Goal: Task Accomplishment & Management: Manage account settings

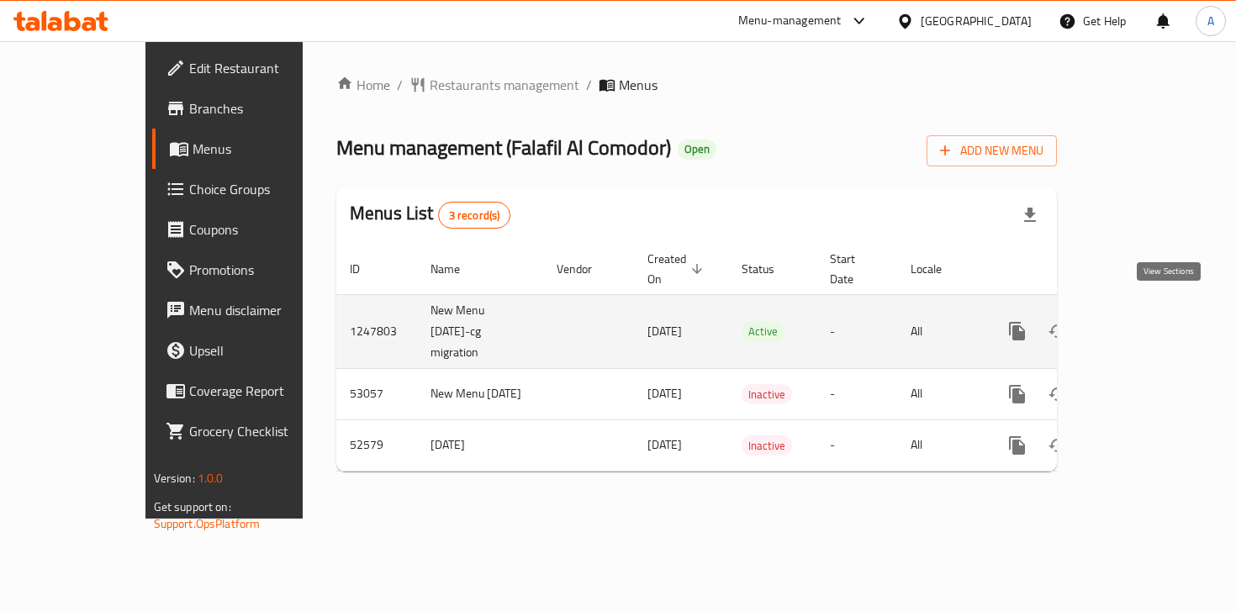
click at [1148, 321] on icon "enhanced table" at bounding box center [1138, 331] width 20 height 20
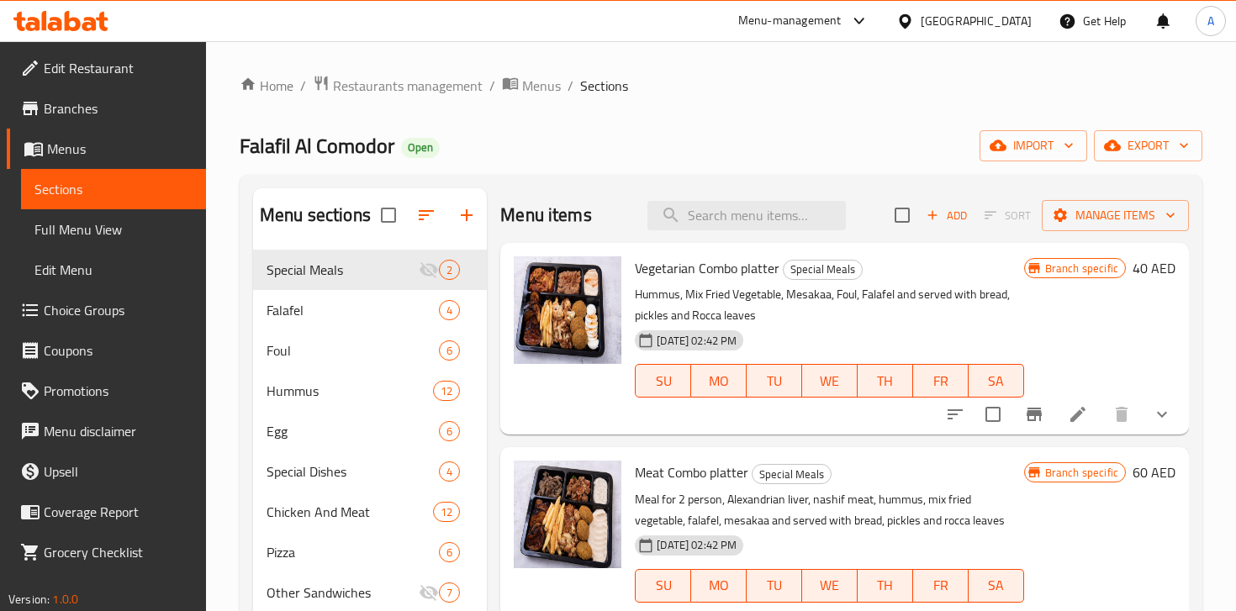
scroll to position [35, 0]
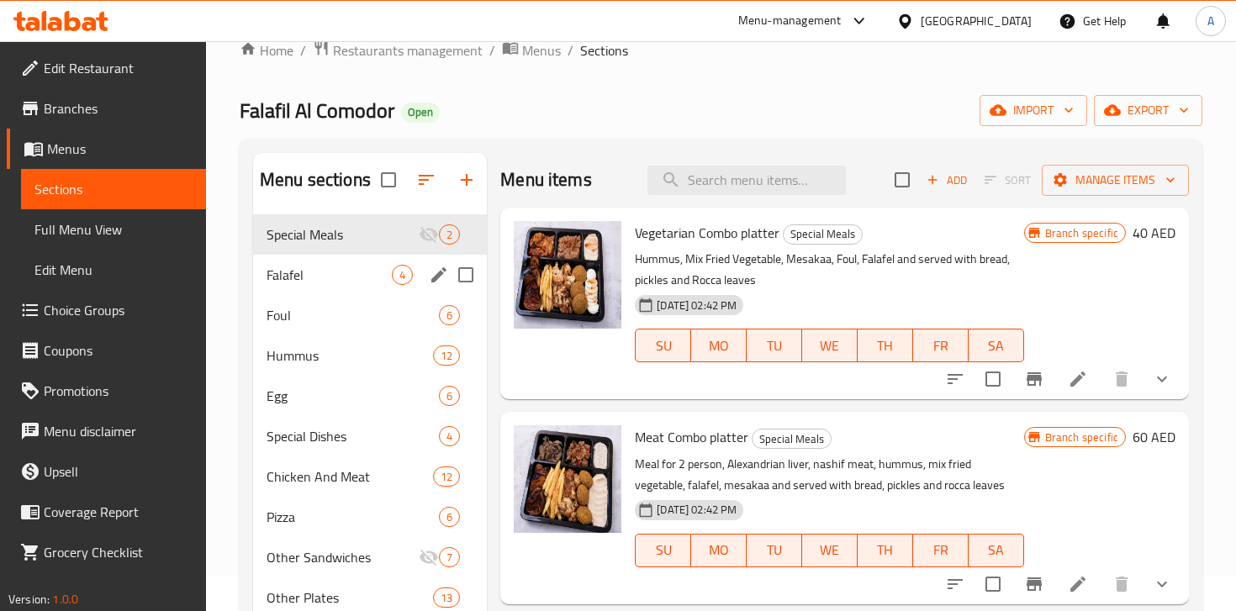
click at [322, 286] on div "Falafel 4" at bounding box center [370, 275] width 234 height 40
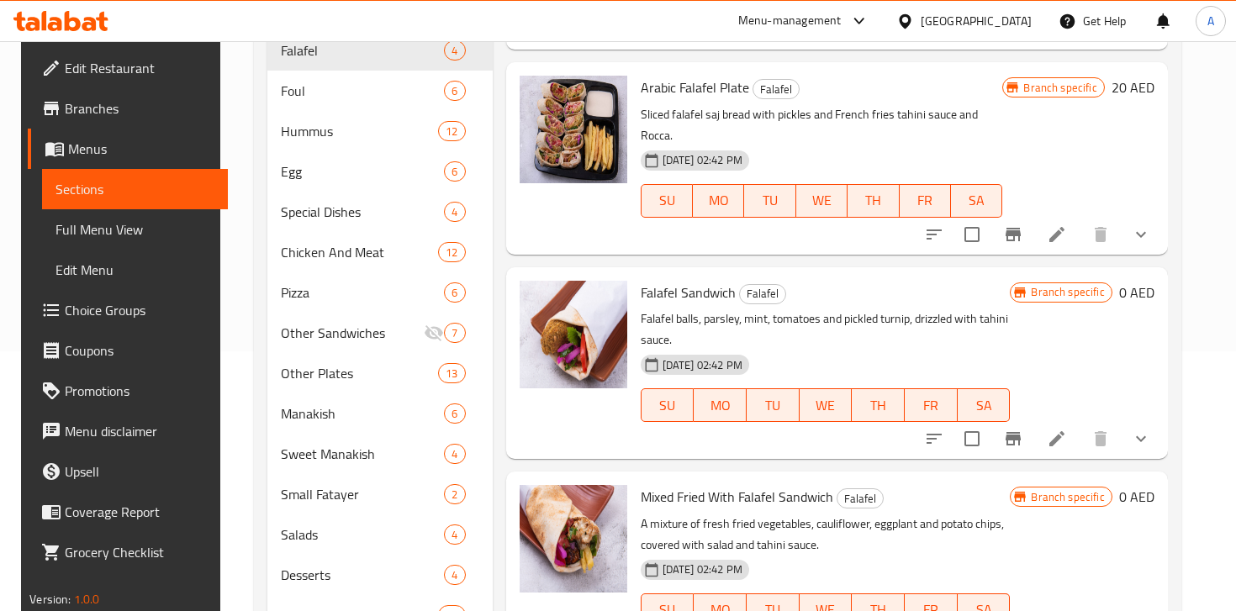
scroll to position [91, 0]
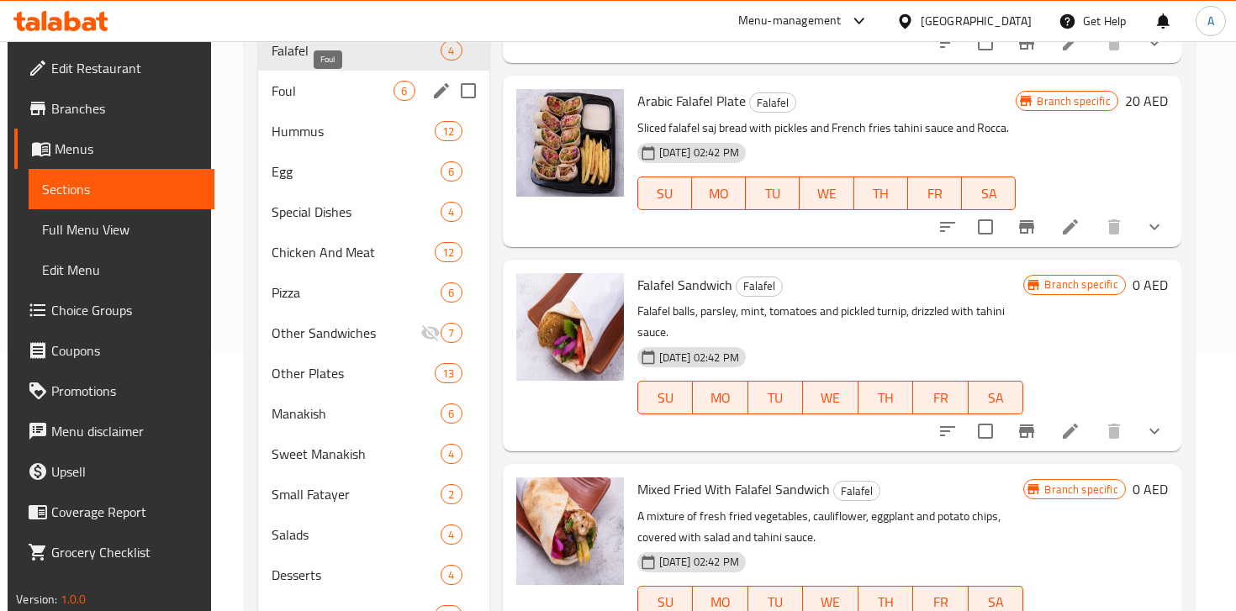
click at [342, 95] on span "Foul" at bounding box center [333, 91] width 122 height 20
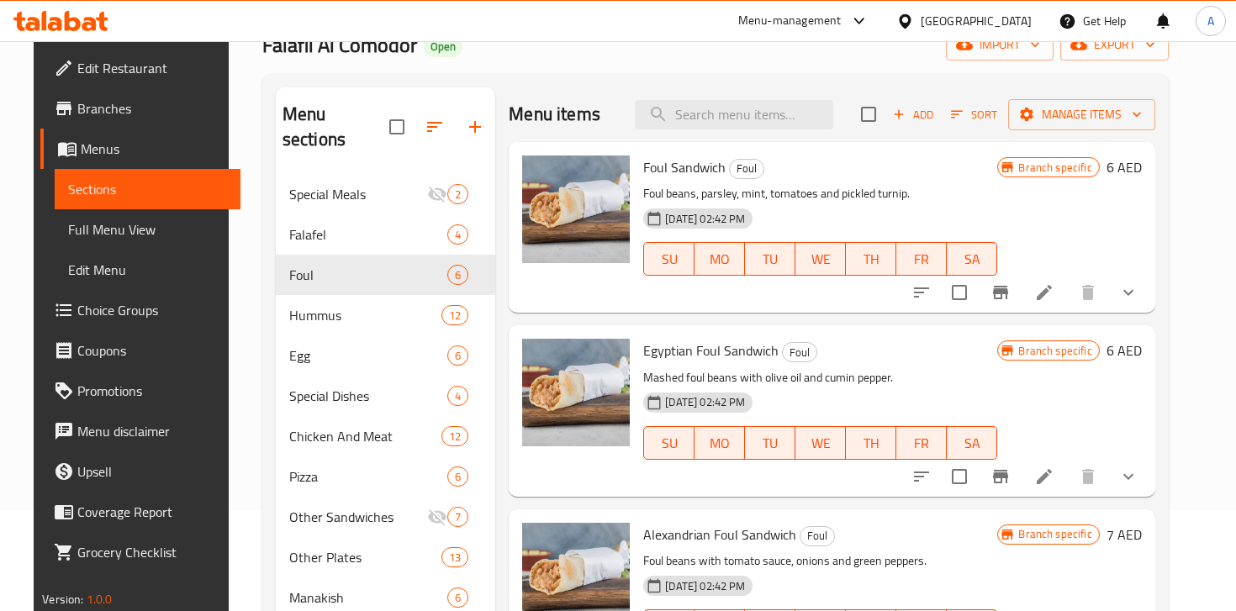
scroll to position [98, 0]
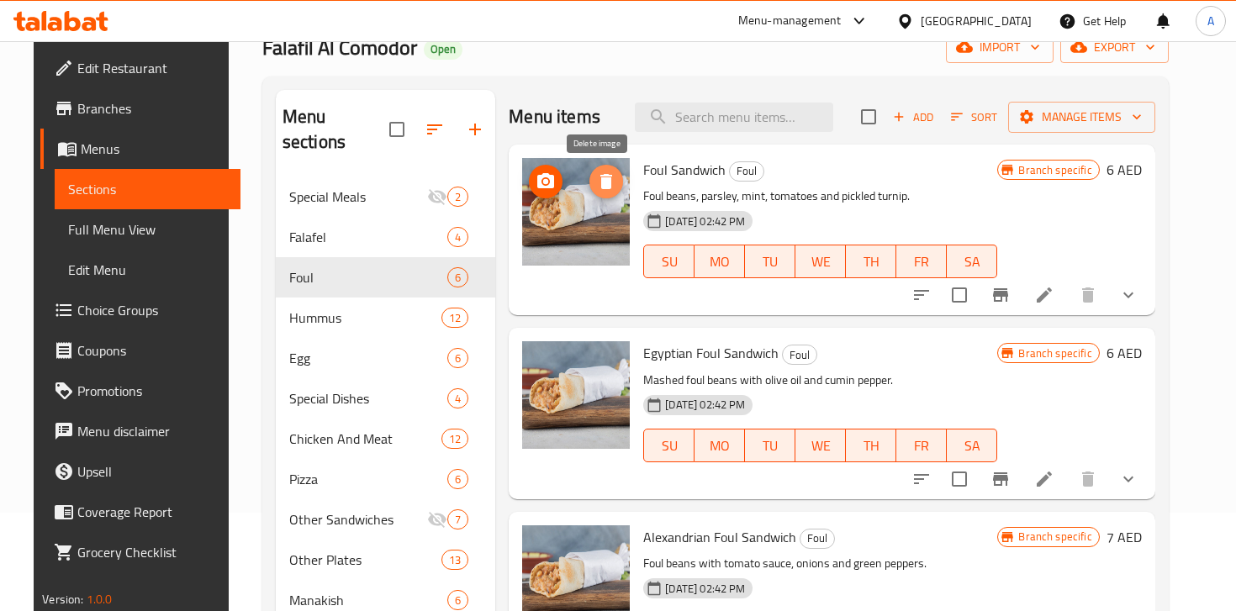
click at [600, 182] on icon "delete image" at bounding box center [606, 181] width 12 height 15
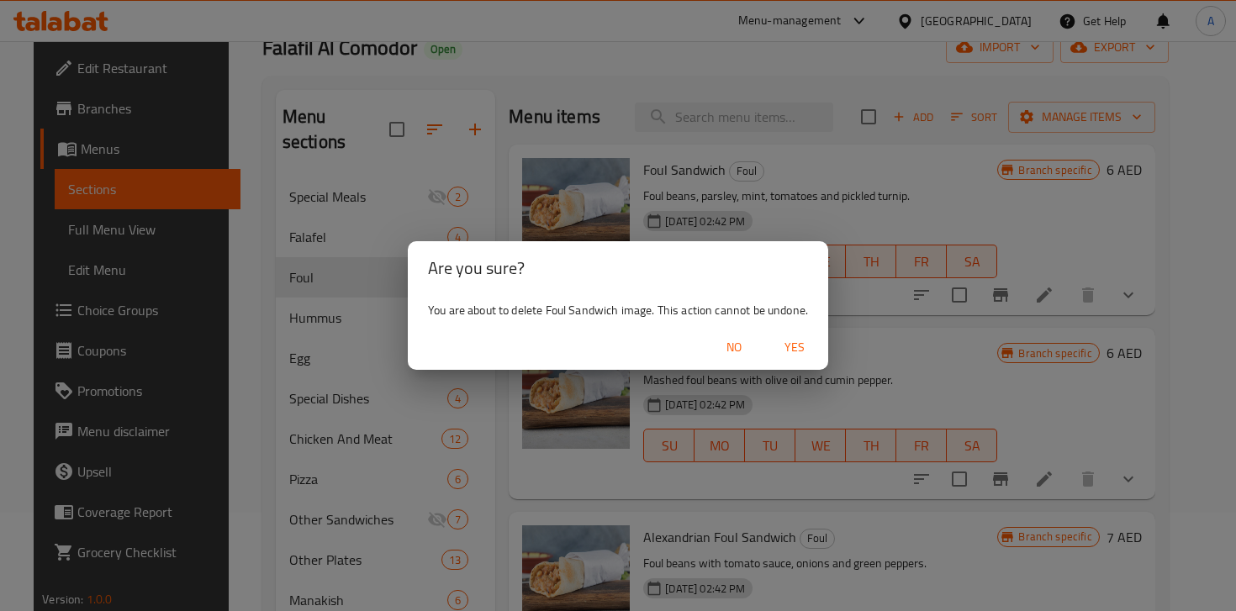
click at [790, 337] on span "Yes" at bounding box center [794, 347] width 40 height 21
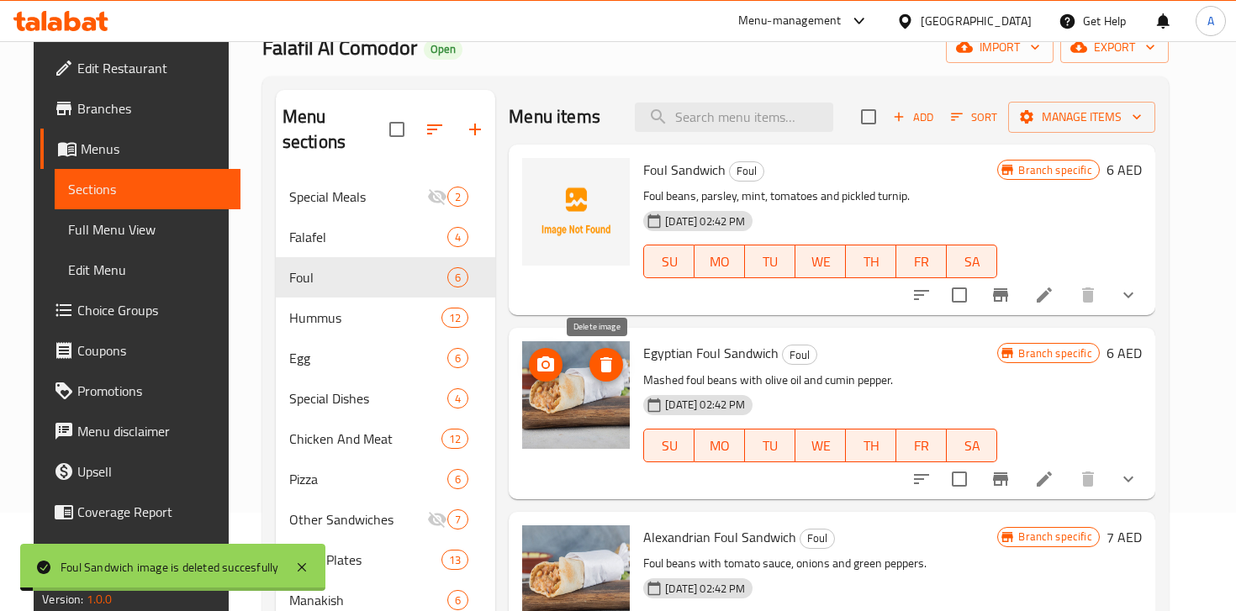
click at [601, 368] on icon "delete image" at bounding box center [606, 364] width 12 height 15
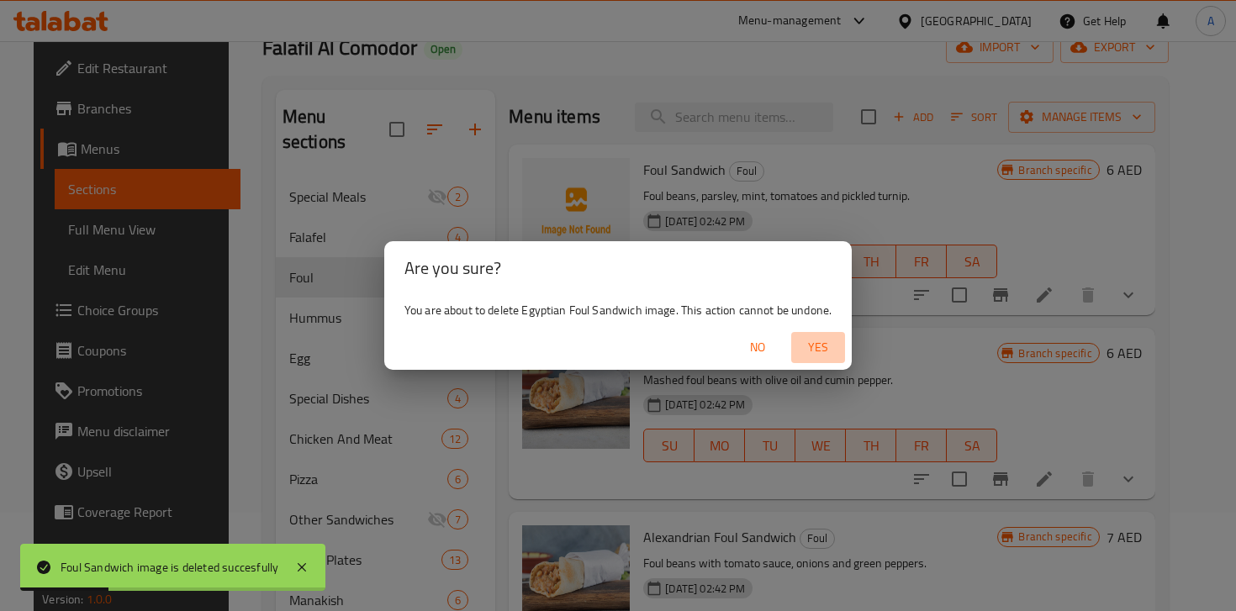
click at [825, 353] on span "Yes" at bounding box center [818, 347] width 40 height 21
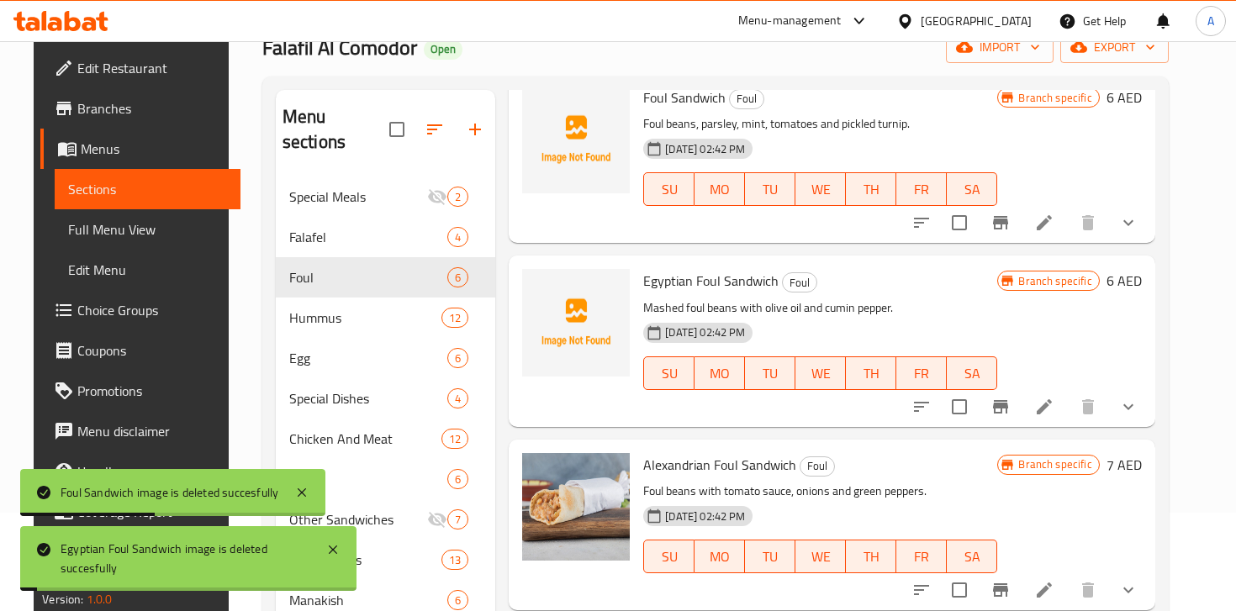
scroll to position [86, 0]
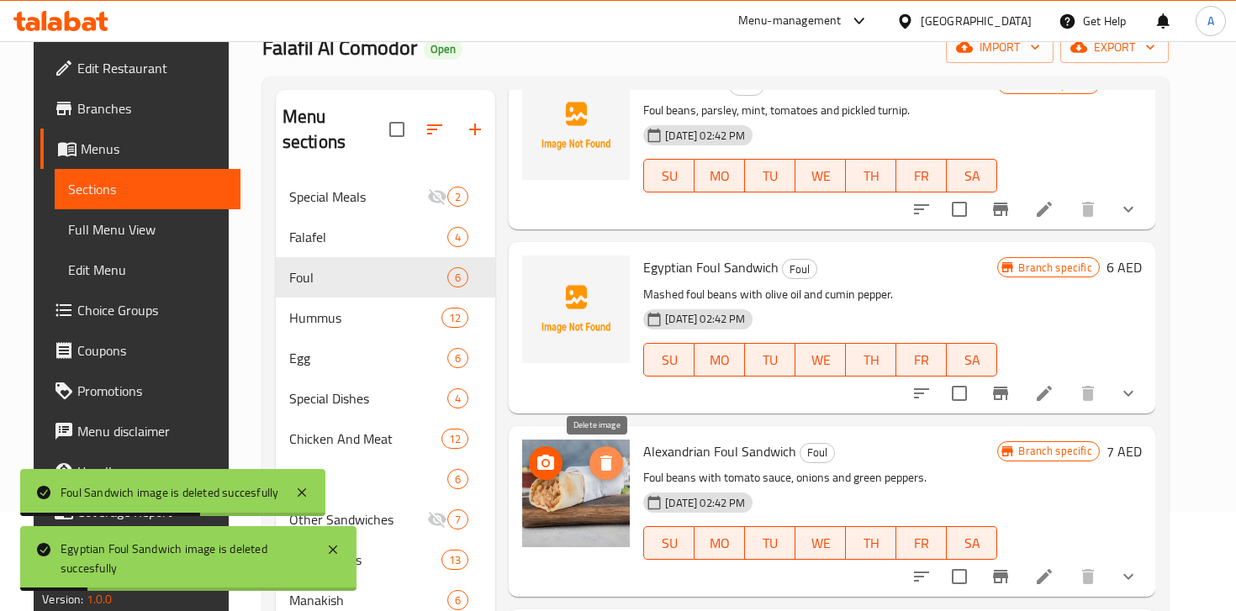
click at [600, 462] on icon "delete image" at bounding box center [606, 463] width 12 height 15
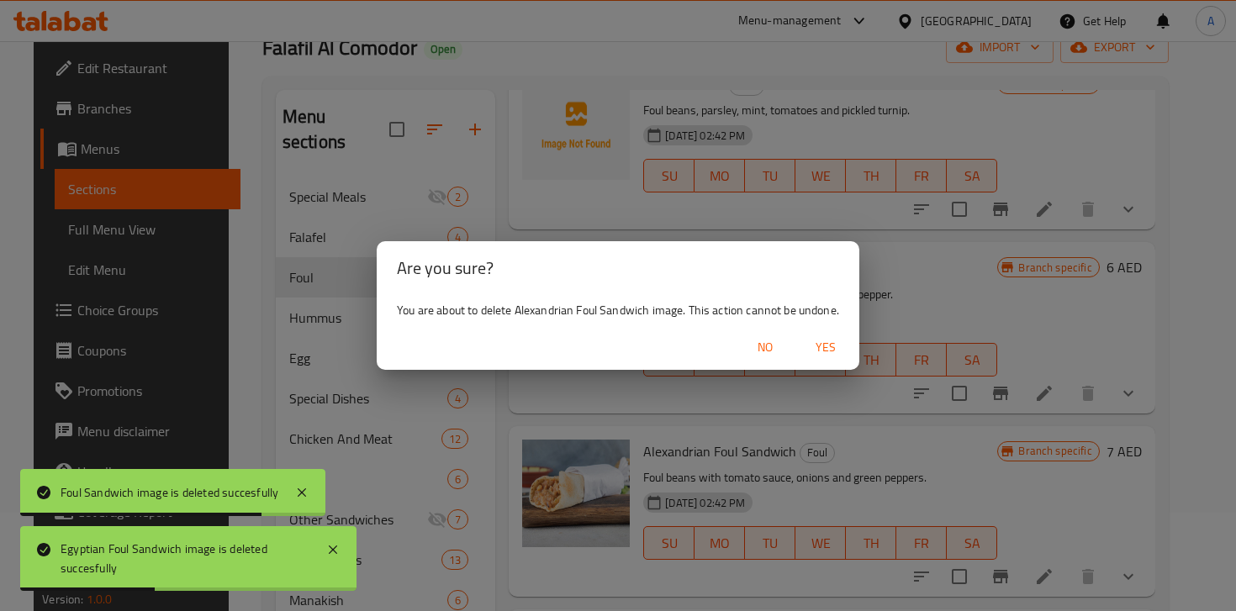
click at [827, 345] on span "Yes" at bounding box center [825, 347] width 40 height 21
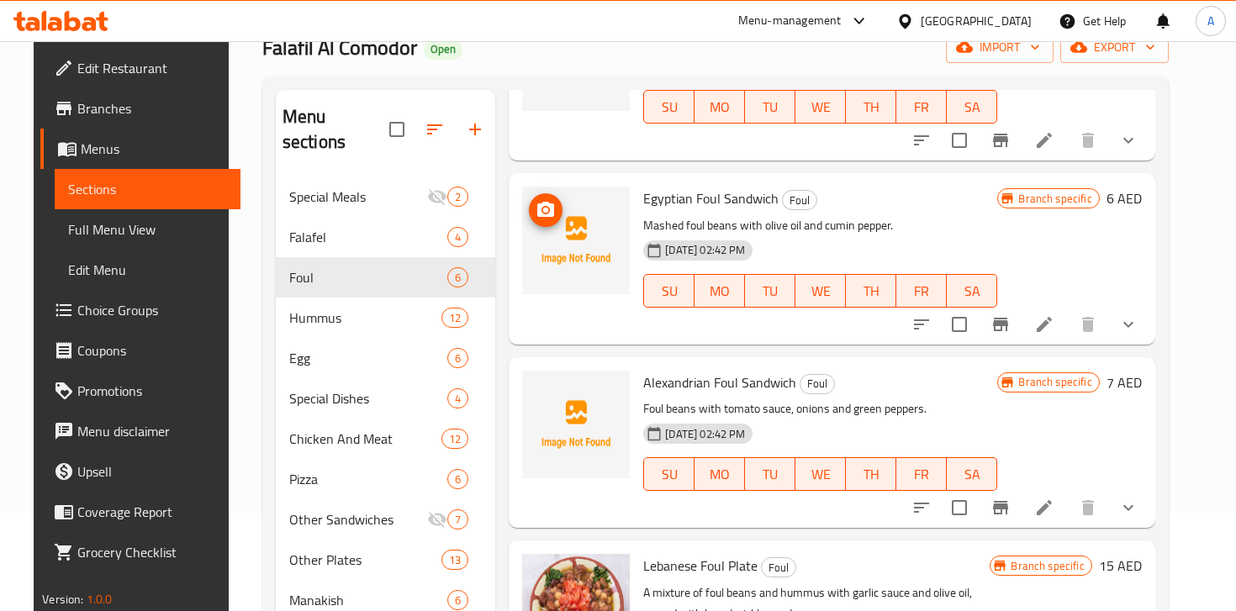
scroll to position [200, 0]
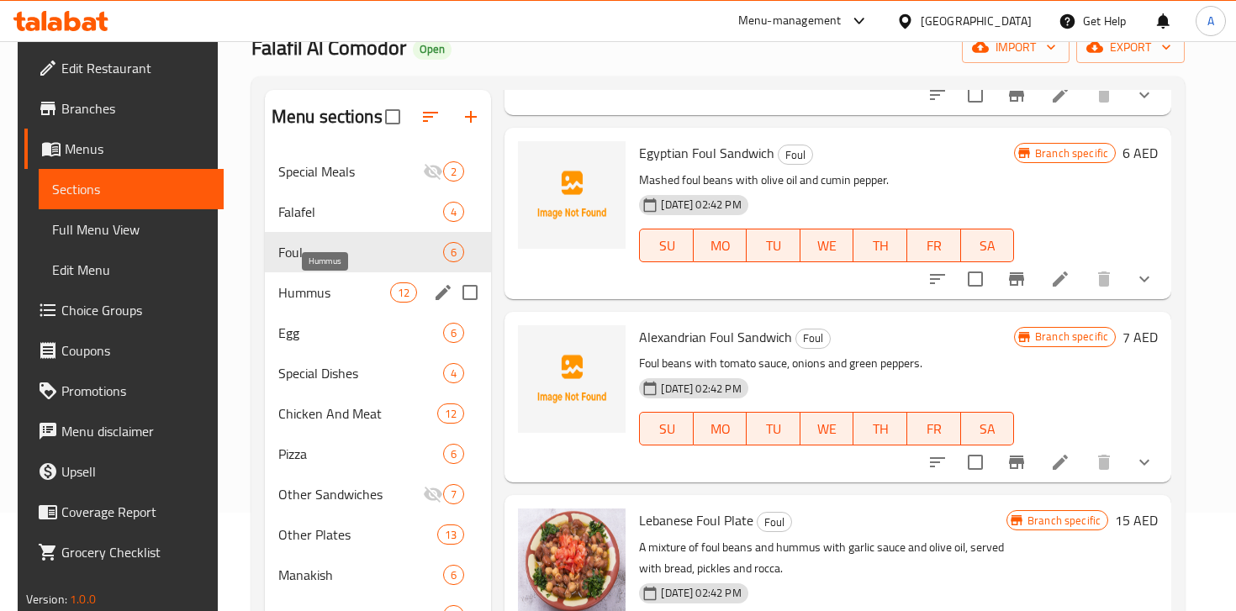
click at [322, 296] on span "Hummus" at bounding box center [334, 292] width 112 height 20
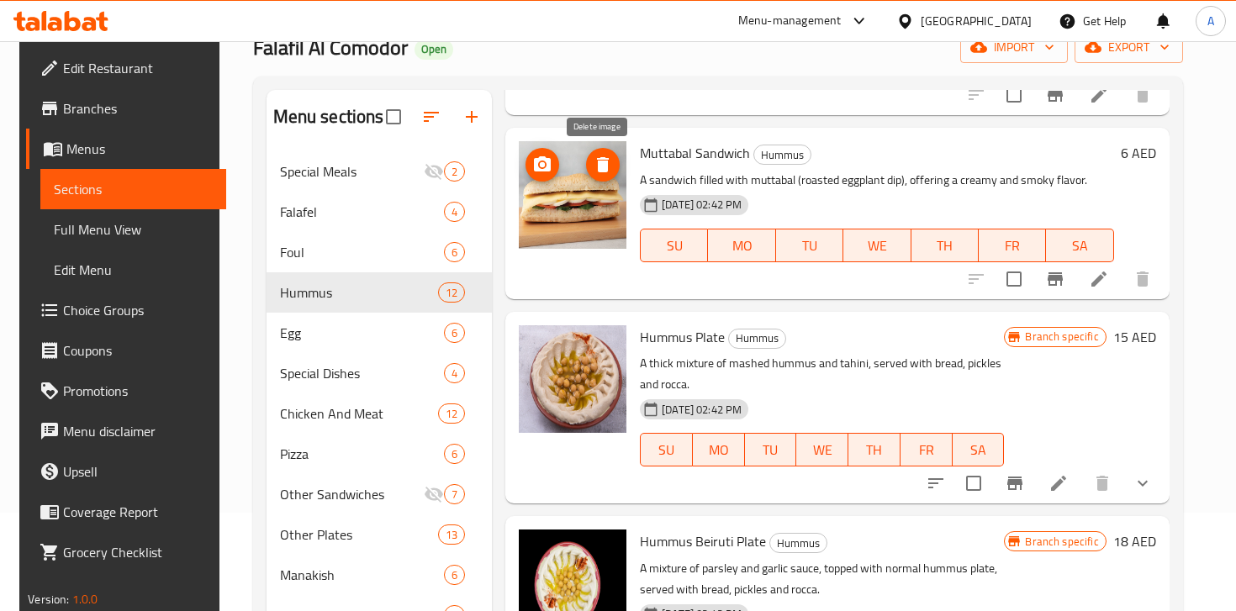
click at [593, 166] on icon "delete image" at bounding box center [603, 165] width 20 height 20
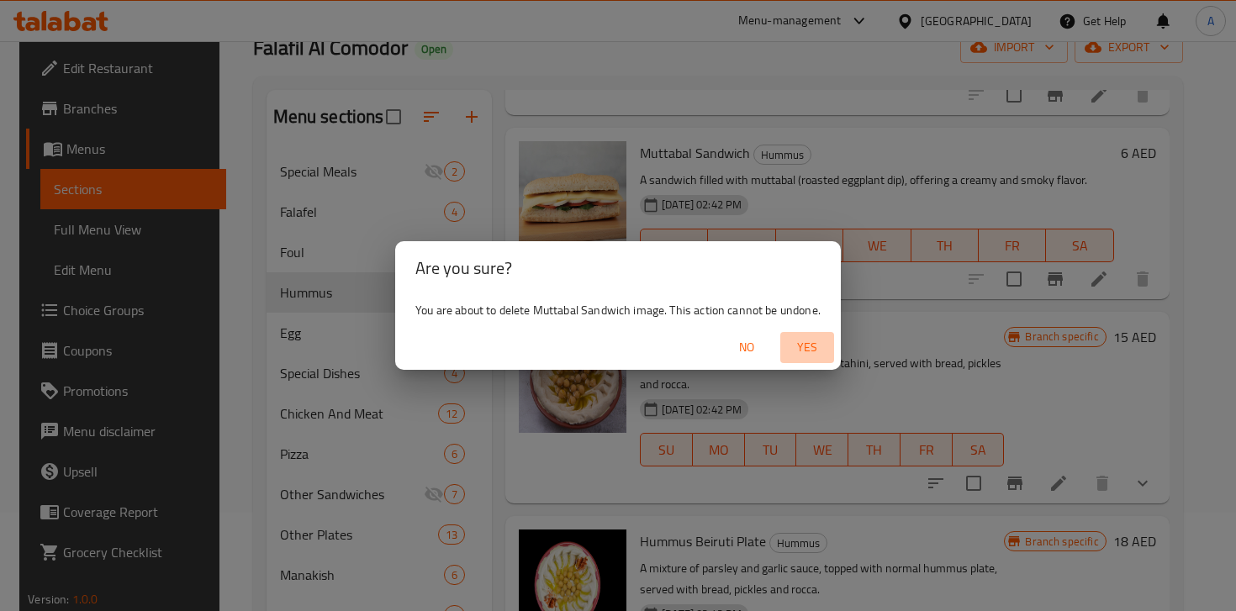
click at [809, 337] on span "Yes" at bounding box center [807, 347] width 40 height 21
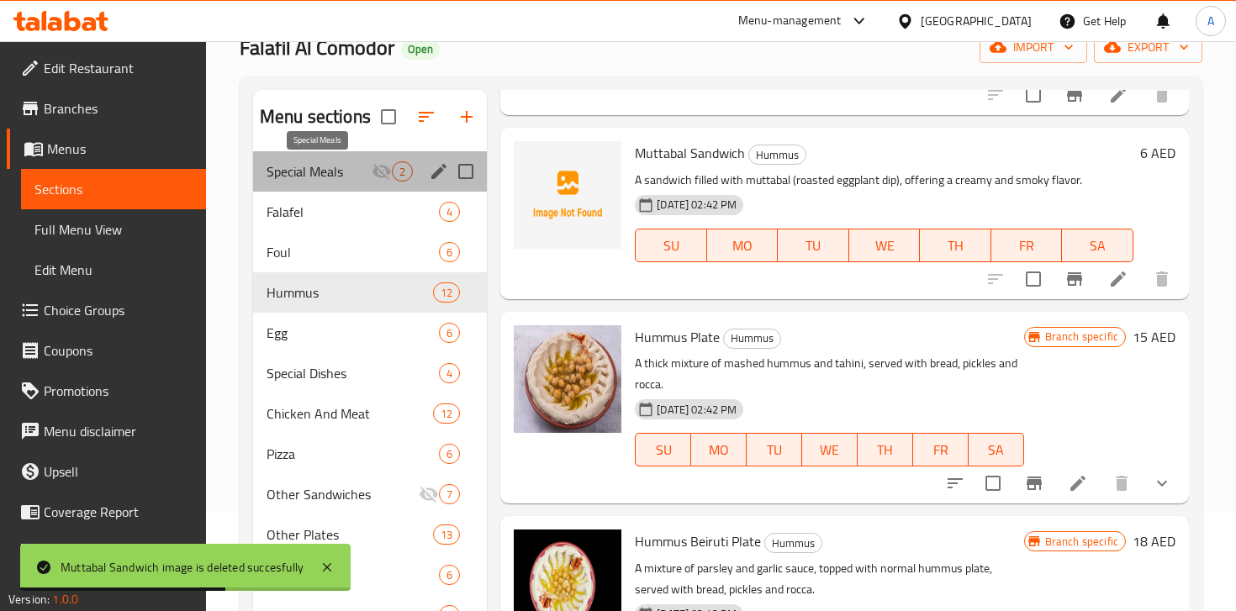
click at [323, 178] on span "Special Meals" at bounding box center [318, 171] width 105 height 20
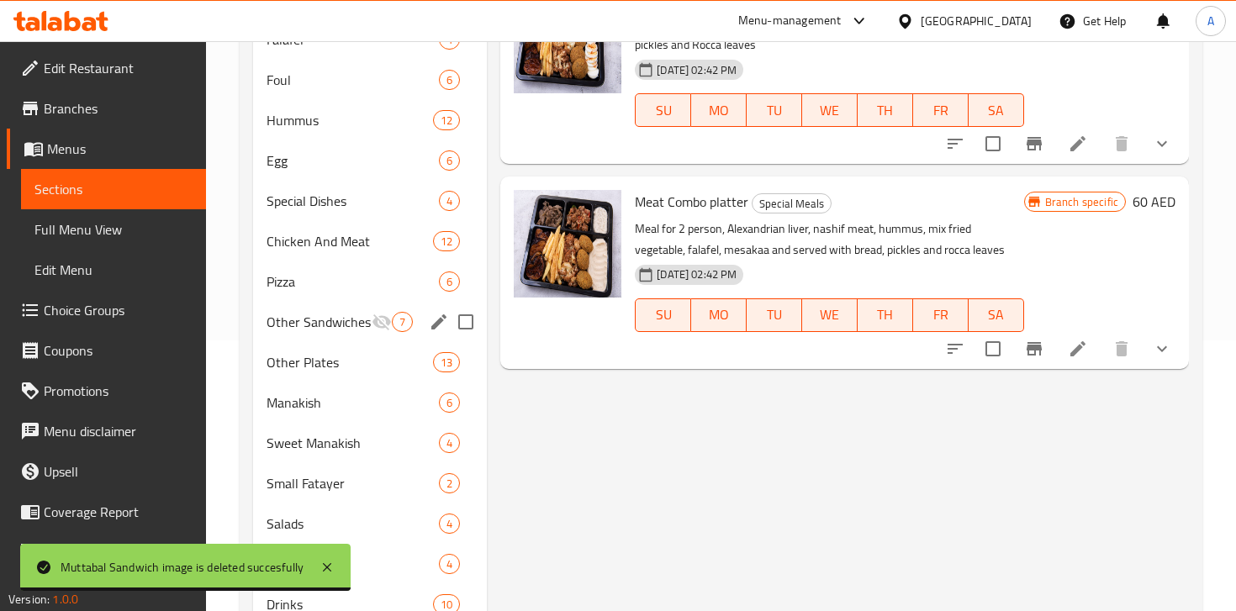
scroll to position [206, 0]
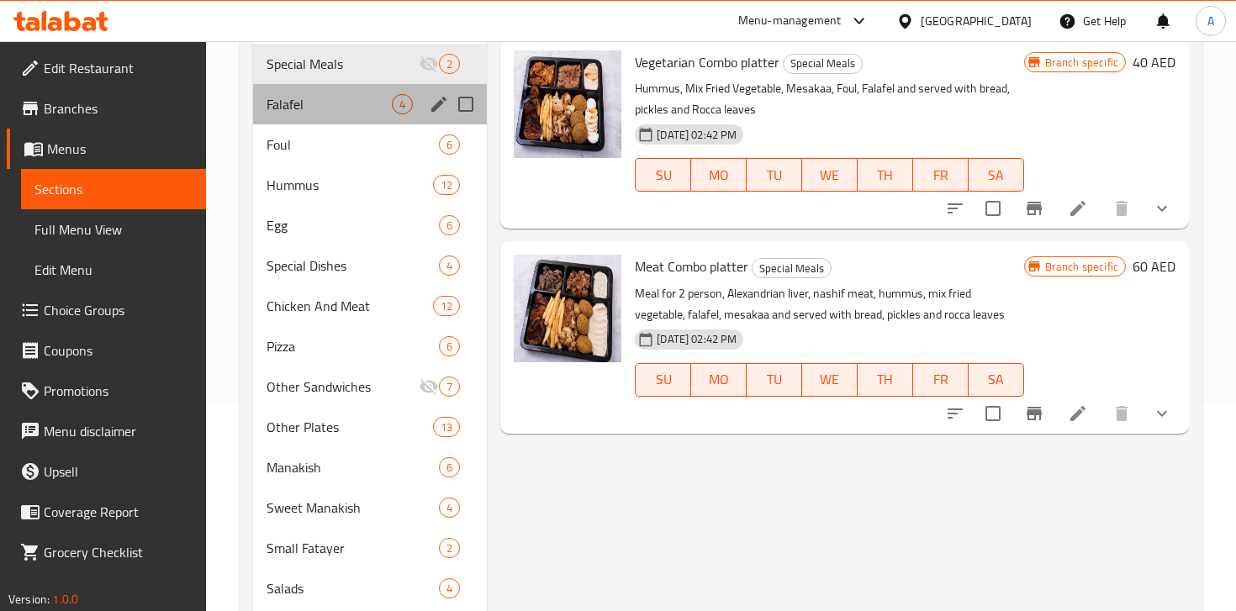
click at [324, 118] on div "Falafel 4" at bounding box center [370, 104] width 234 height 40
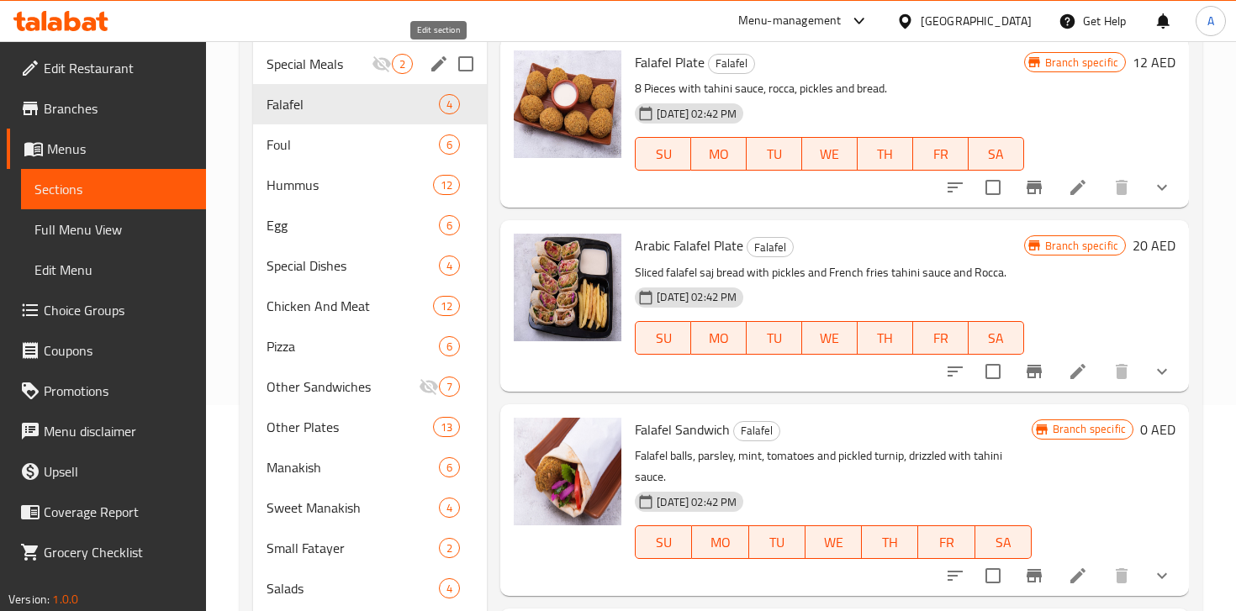
click at [435, 62] on icon "edit" at bounding box center [439, 64] width 20 height 20
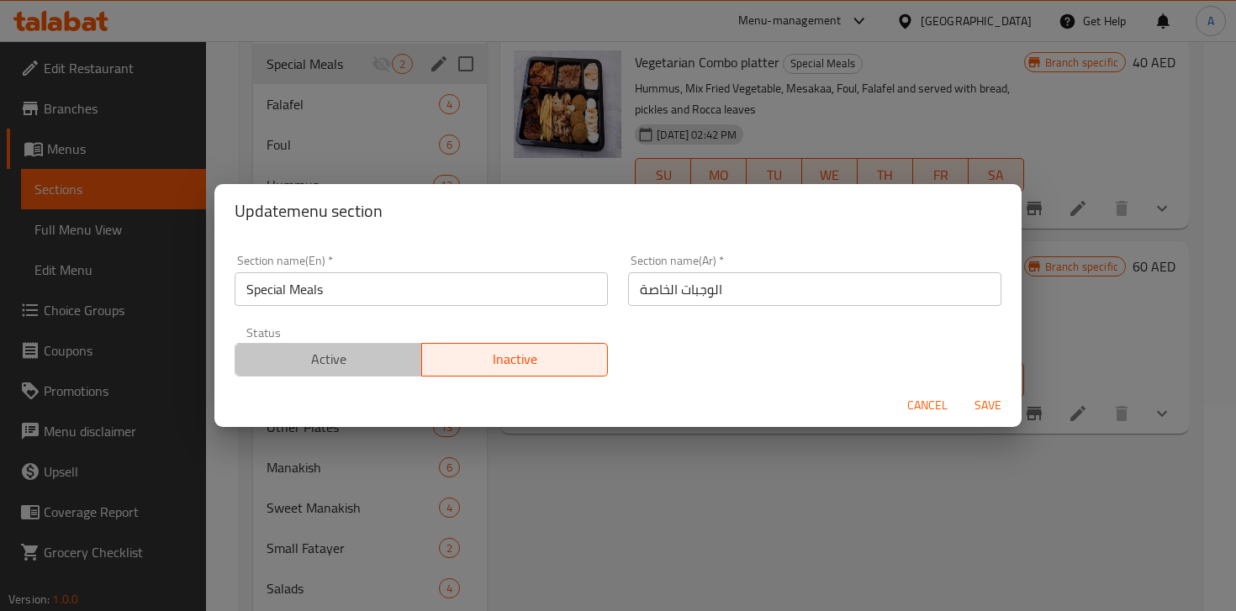
click at [392, 367] on span "Active" at bounding box center [328, 359] width 173 height 24
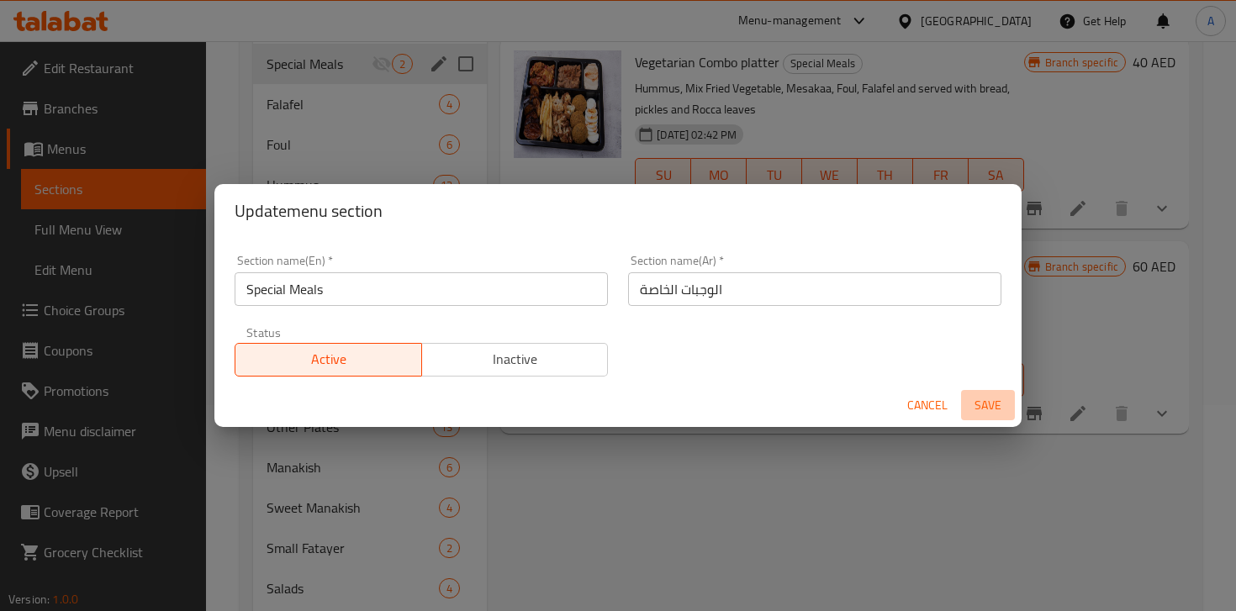
click at [988, 410] on span "Save" at bounding box center [988, 405] width 40 height 21
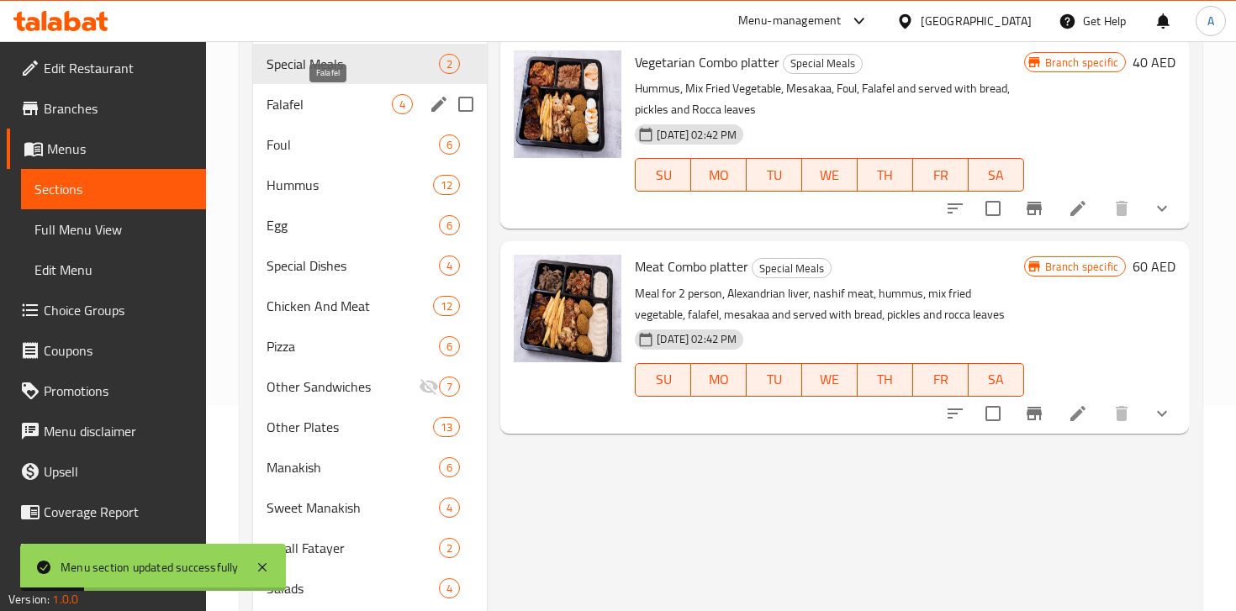
click at [338, 102] on span "Falafel" at bounding box center [328, 104] width 125 height 20
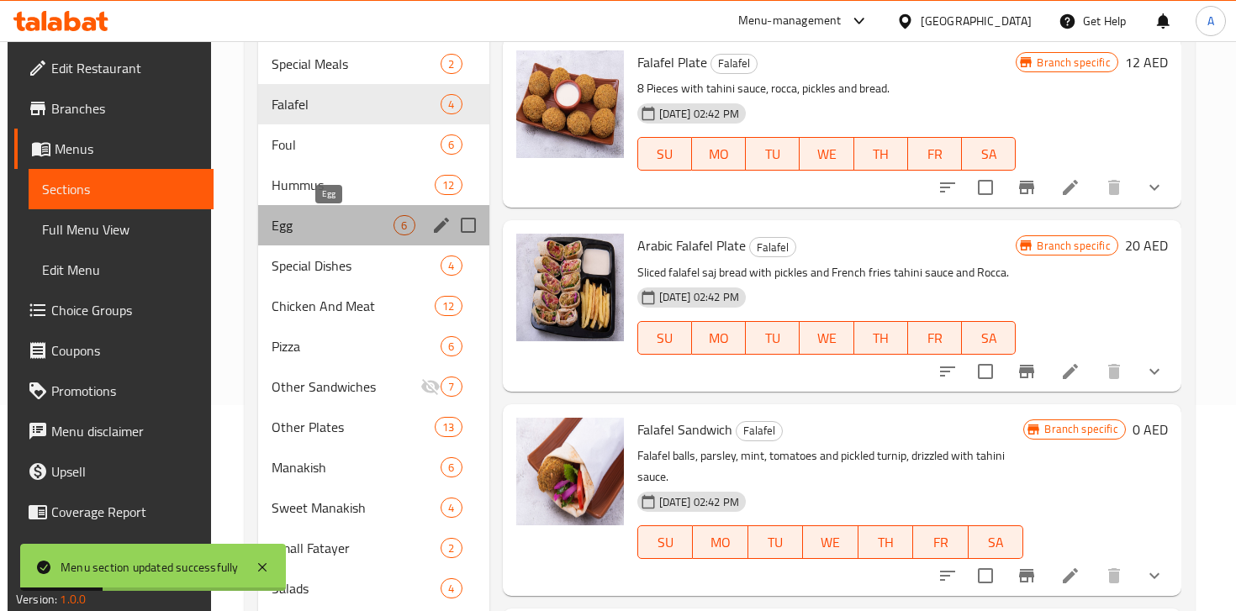
click at [331, 230] on span "Egg" at bounding box center [333, 225] width 122 height 20
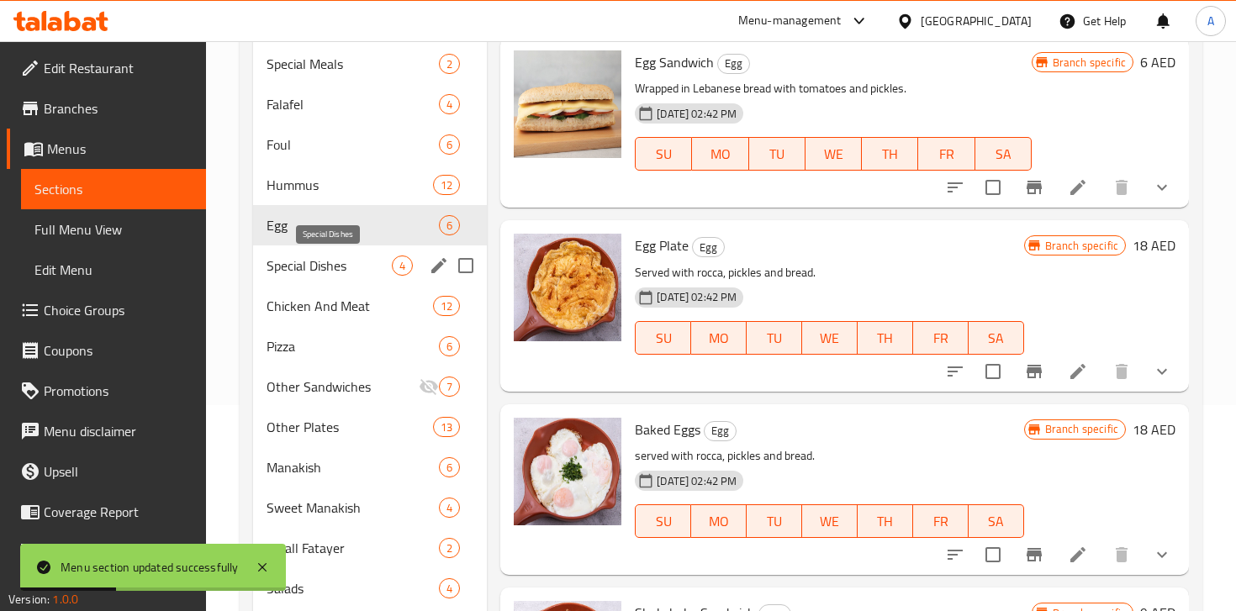
click at [340, 271] on span "Special Dishes" at bounding box center [328, 266] width 125 height 20
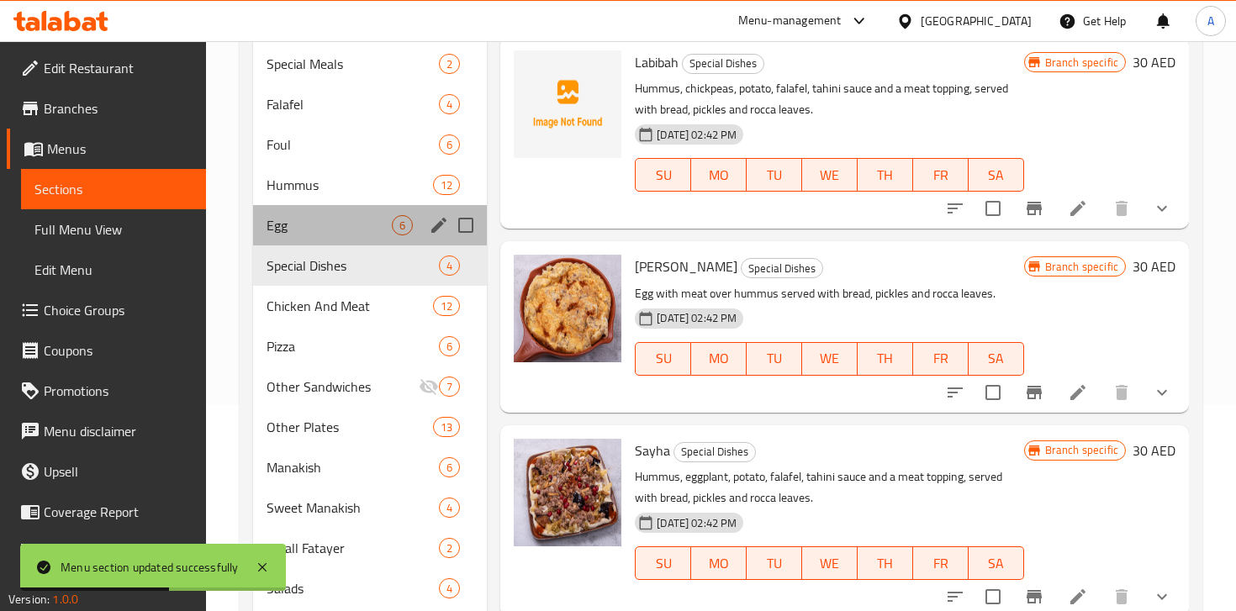
click at [310, 214] on div "Egg 6" at bounding box center [370, 225] width 234 height 40
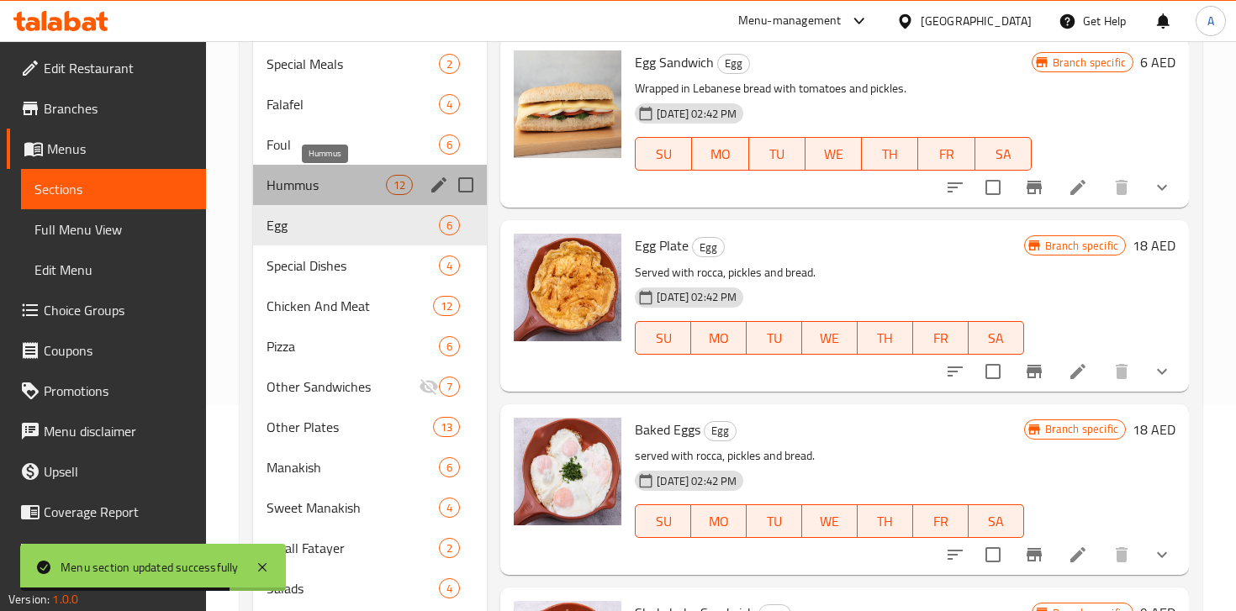
click at [301, 192] on span "Hummus" at bounding box center [325, 185] width 119 height 20
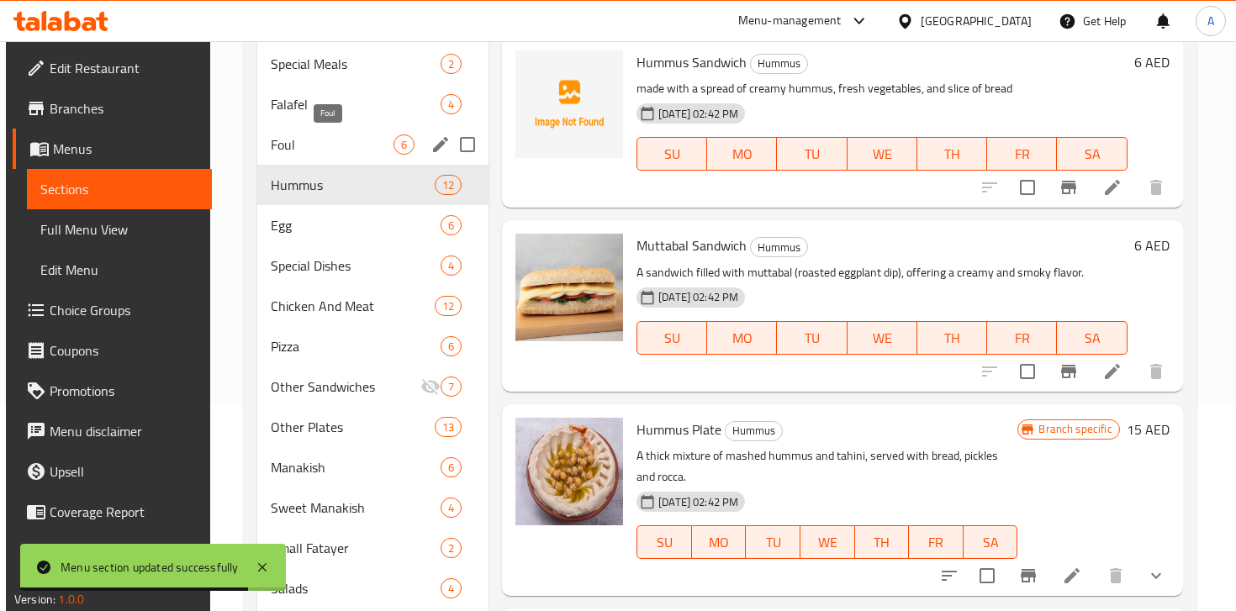
click at [313, 149] on span "Foul" at bounding box center [332, 145] width 123 height 20
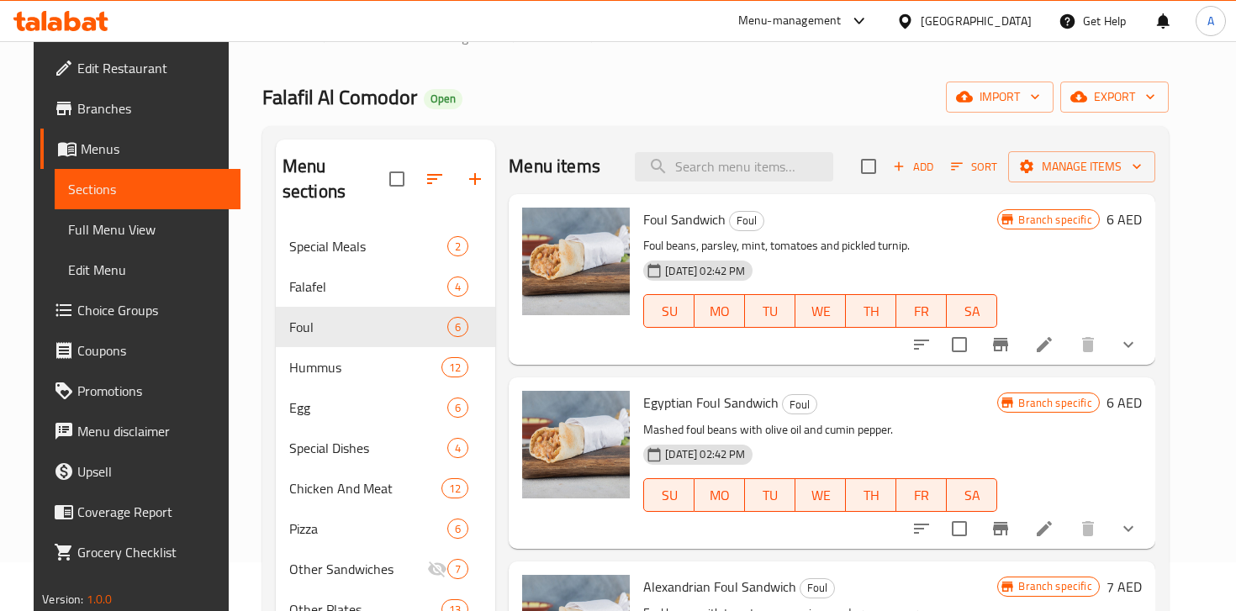
click at [643, 224] on span "Foul Sandwich" at bounding box center [684, 219] width 82 height 25
drag, startPoint x: 643, startPoint y: 224, endPoint x: 893, endPoint y: 251, distance: 251.1
click at [893, 251] on div "Foul Sandwich Foul Foul beans, parsley, mint, tomatoes and pickled turnip. [DAT…" at bounding box center [819, 279] width 367 height 157
copy div "Foul Sandwich Foul Foul beans, parsley, mint, tomatoes and pickled turnip"
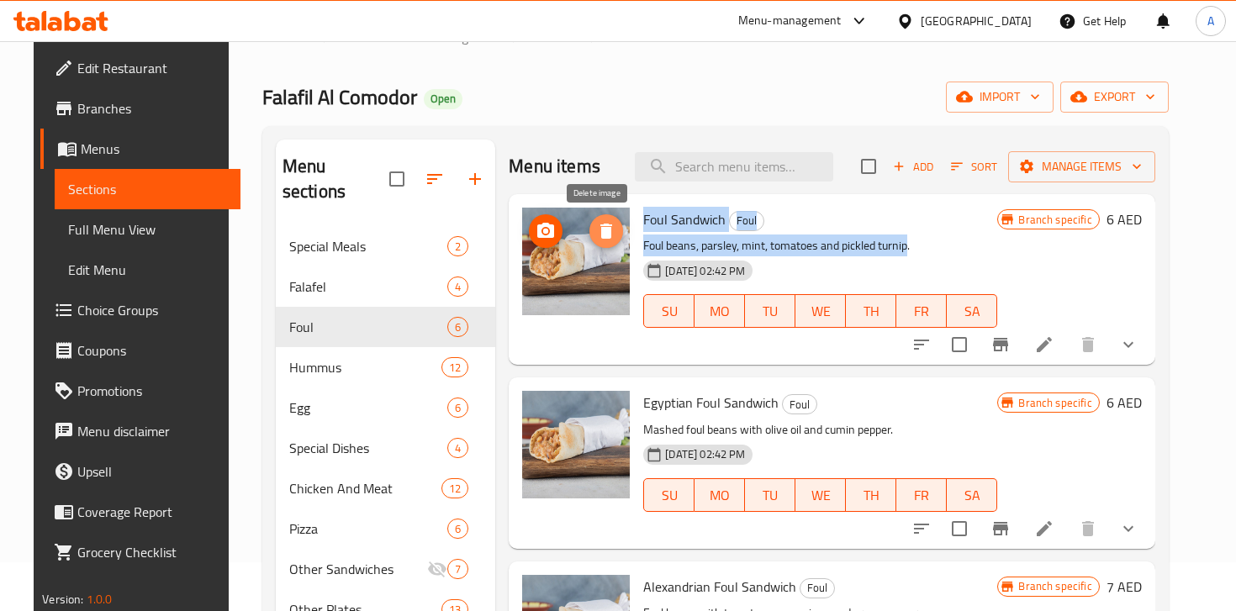
click at [600, 232] on icon "delete image" at bounding box center [606, 231] width 12 height 15
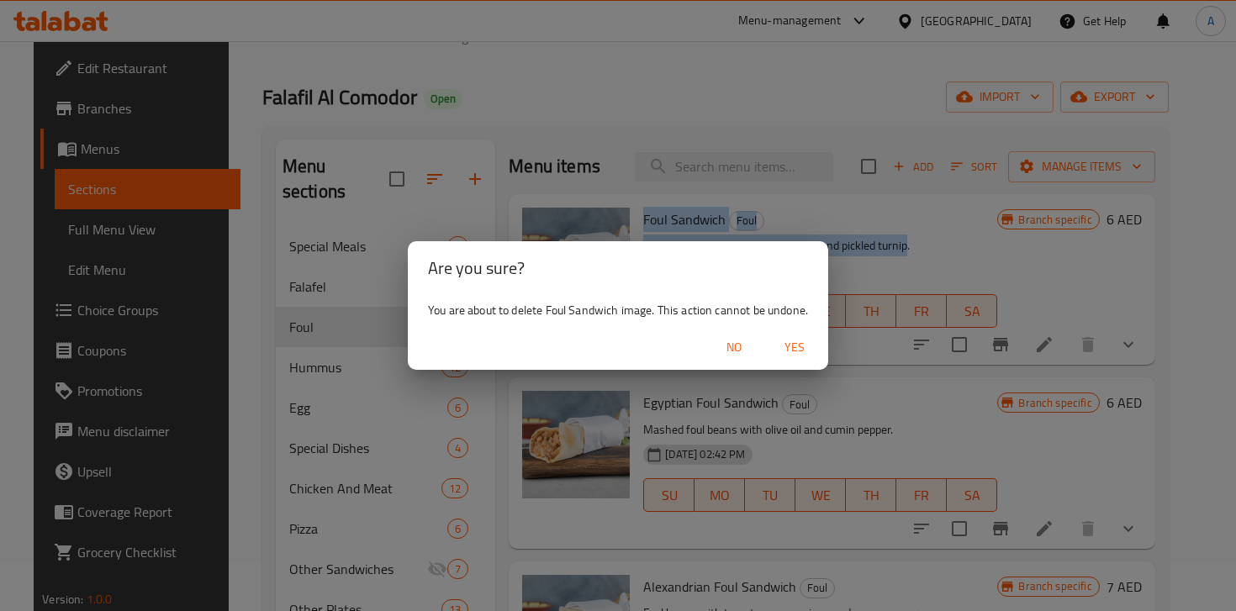
click at [805, 349] on span "Yes" at bounding box center [794, 347] width 40 height 21
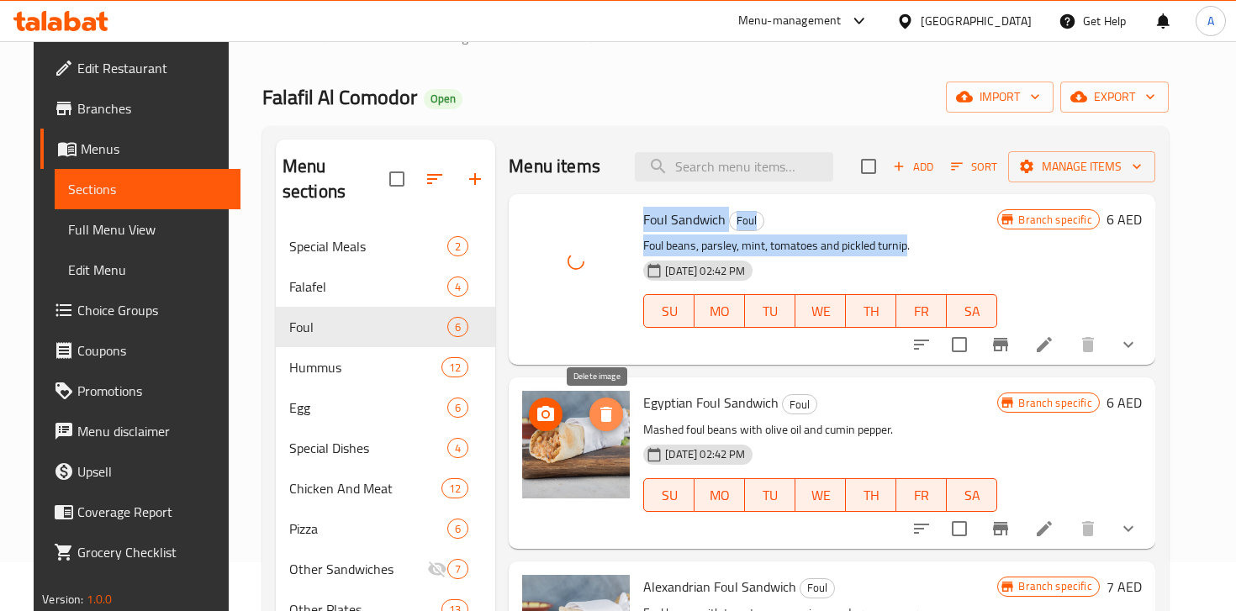
click at [600, 419] on icon "delete image" at bounding box center [606, 414] width 12 height 15
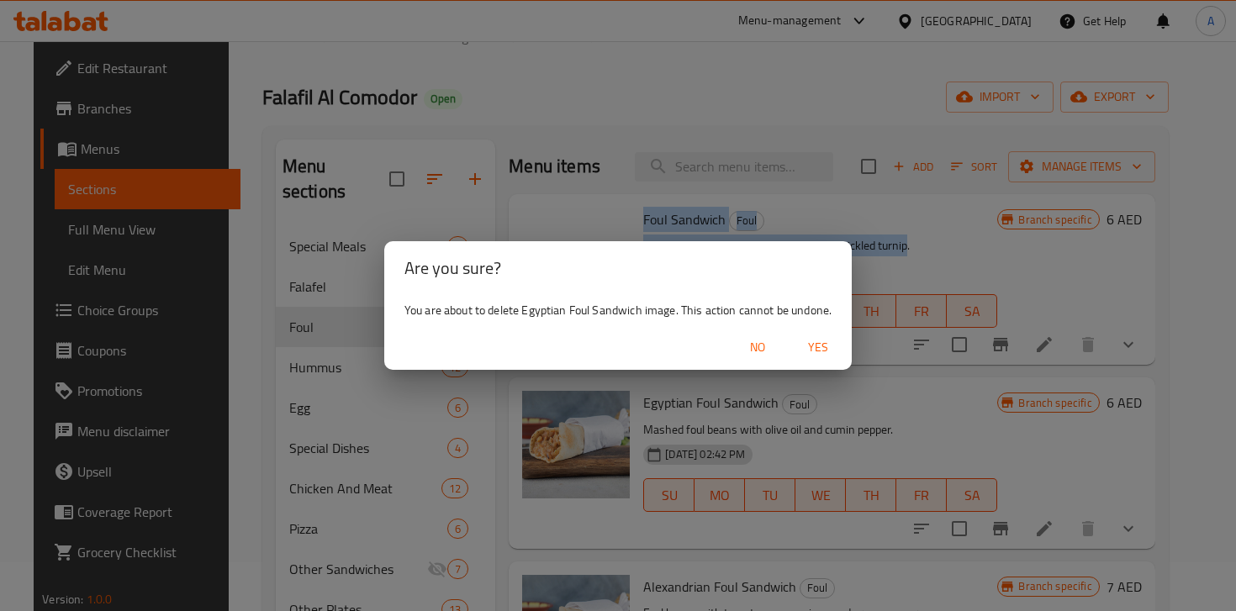
click at [823, 343] on span "Yes" at bounding box center [818, 347] width 40 height 21
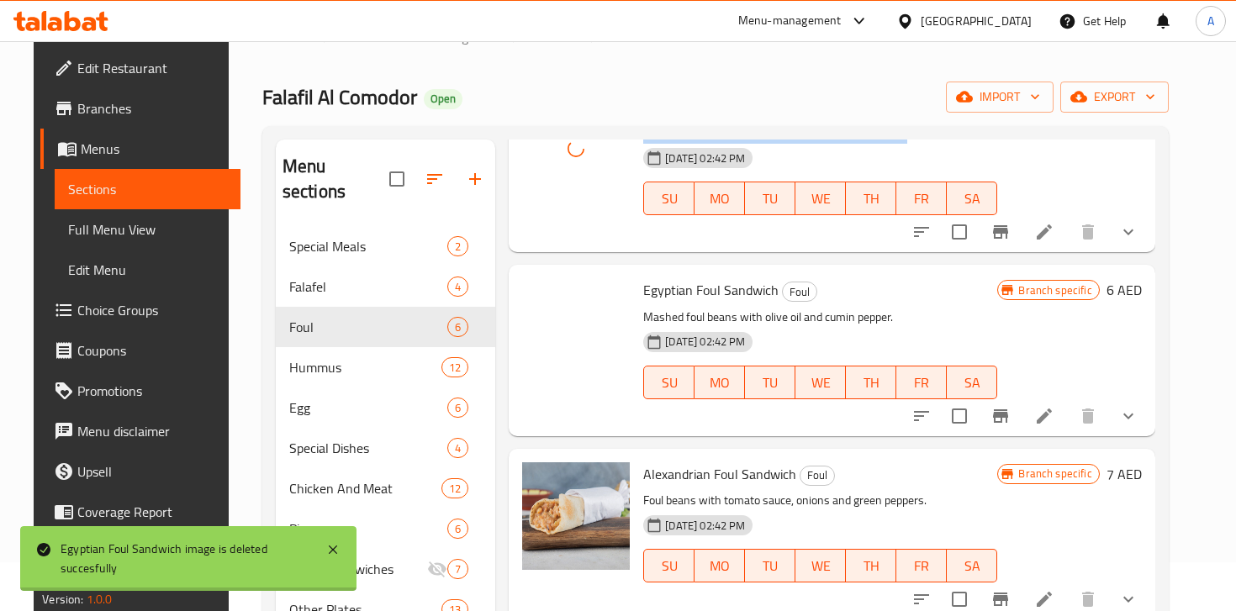
scroll to position [167, 0]
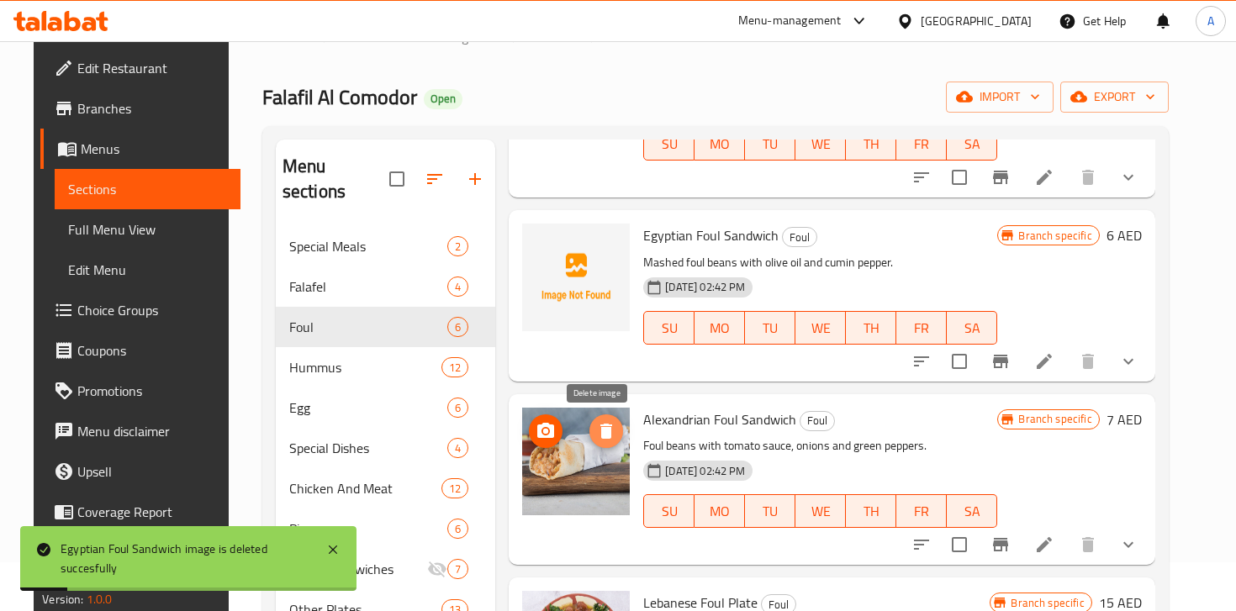
click at [591, 441] on button "delete image" at bounding box center [606, 431] width 34 height 34
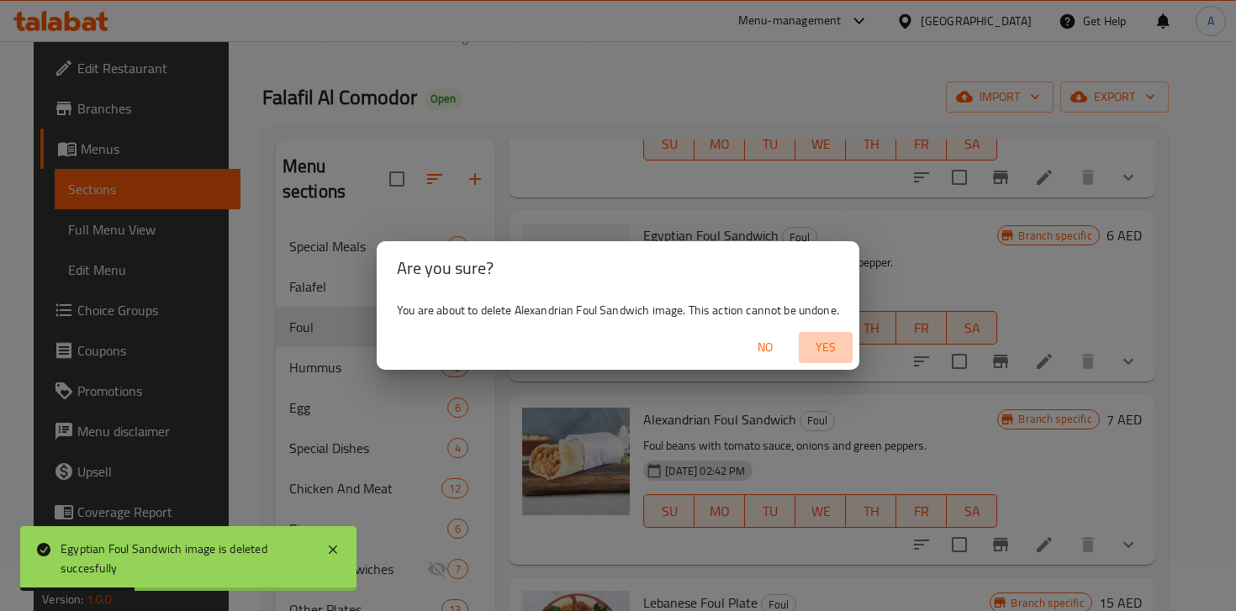
click at [837, 344] on span "Yes" at bounding box center [825, 347] width 40 height 21
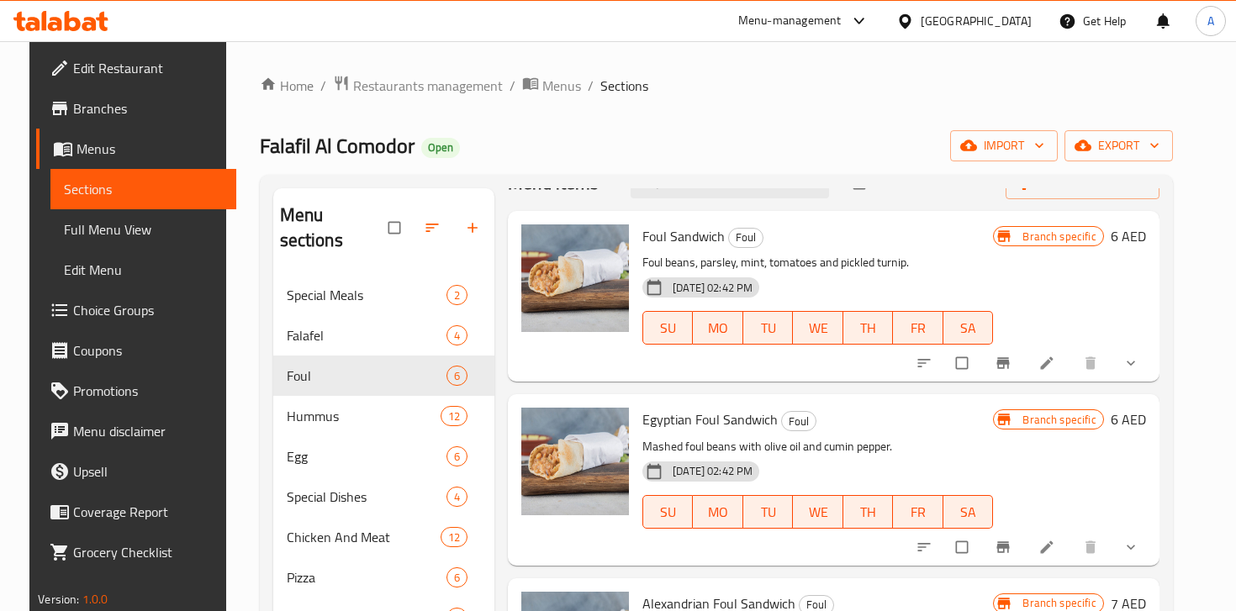
scroll to position [27, 0]
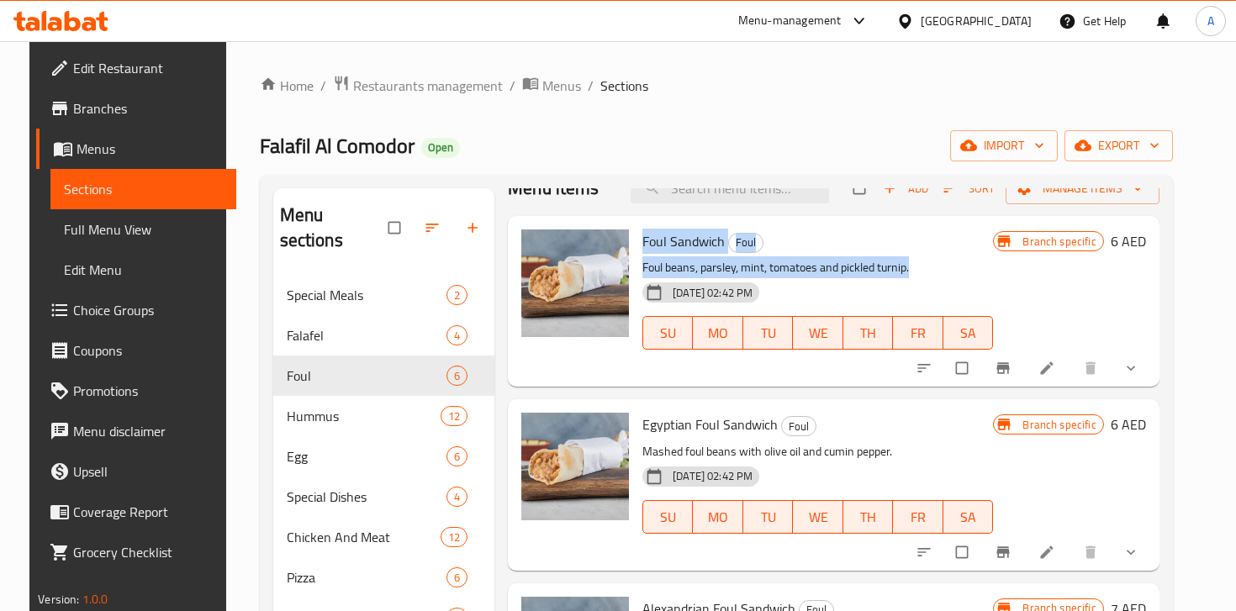
drag, startPoint x: 916, startPoint y: 270, endPoint x: 632, endPoint y: 240, distance: 285.7
click at [636, 240] on div "Foul Sandwich Foul Foul beans, parsley, mint, tomatoes and pickled turnip. [DAT…" at bounding box center [818, 301] width 364 height 157
copy div "Foul Sandwich Foul Foul beans, parsley, mint, tomatoes and pickled turnip."
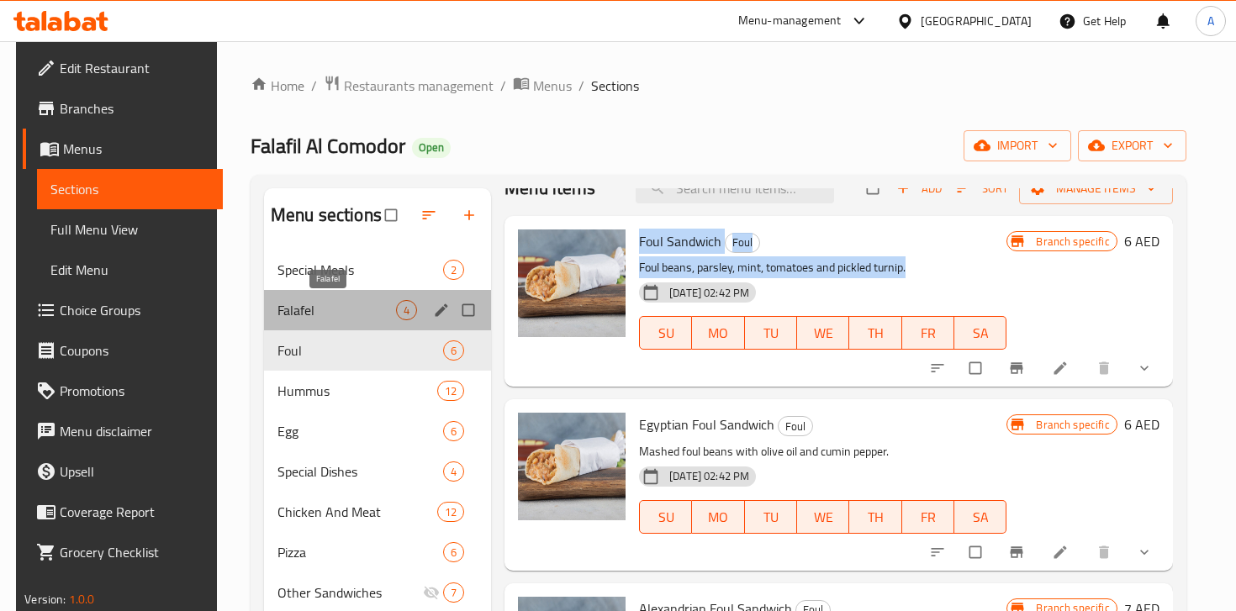
click at [346, 317] on span "Falafel" at bounding box center [336, 310] width 119 height 20
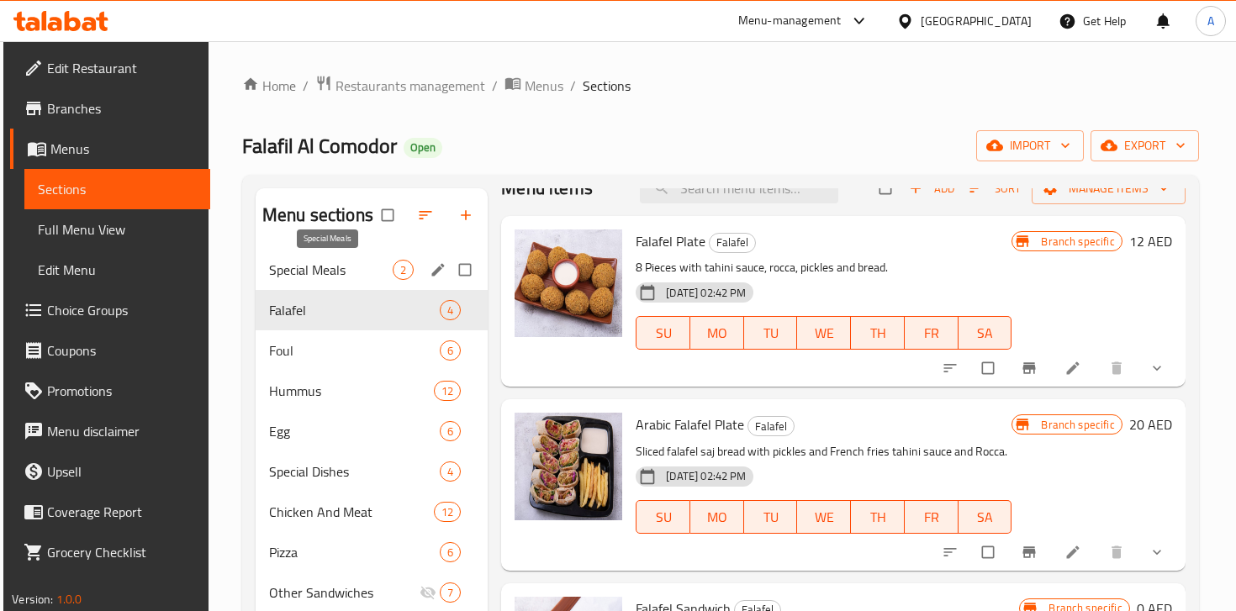
click at [345, 275] on span "Special Meals" at bounding box center [331, 270] width 124 height 20
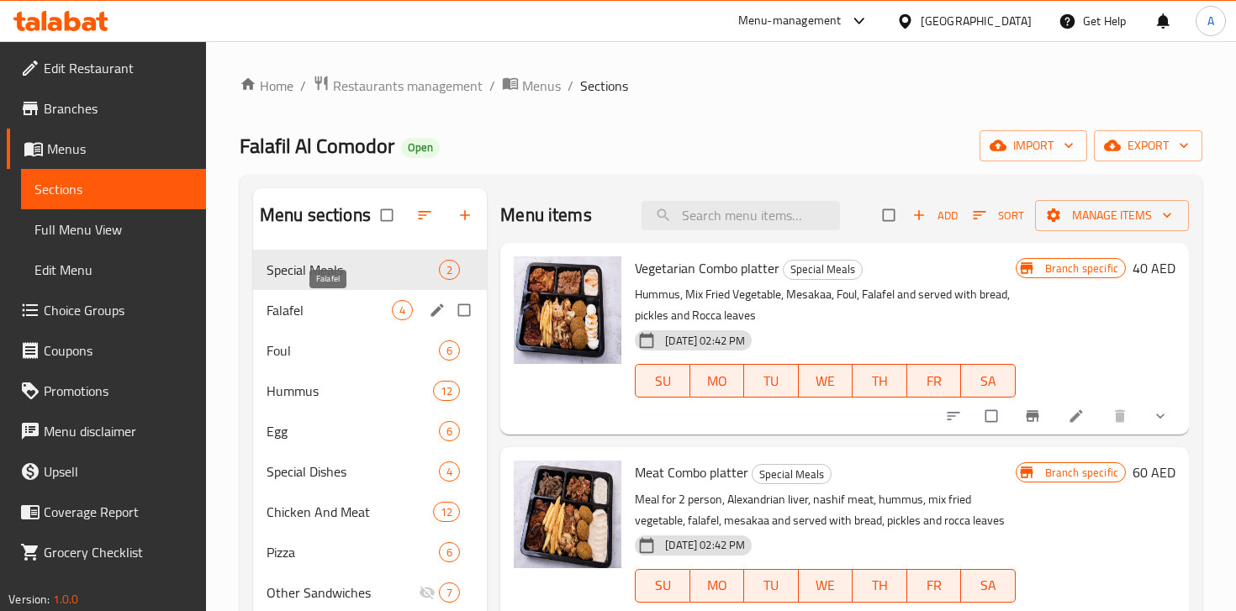
click at [339, 314] on span "Falafel" at bounding box center [328, 310] width 125 height 20
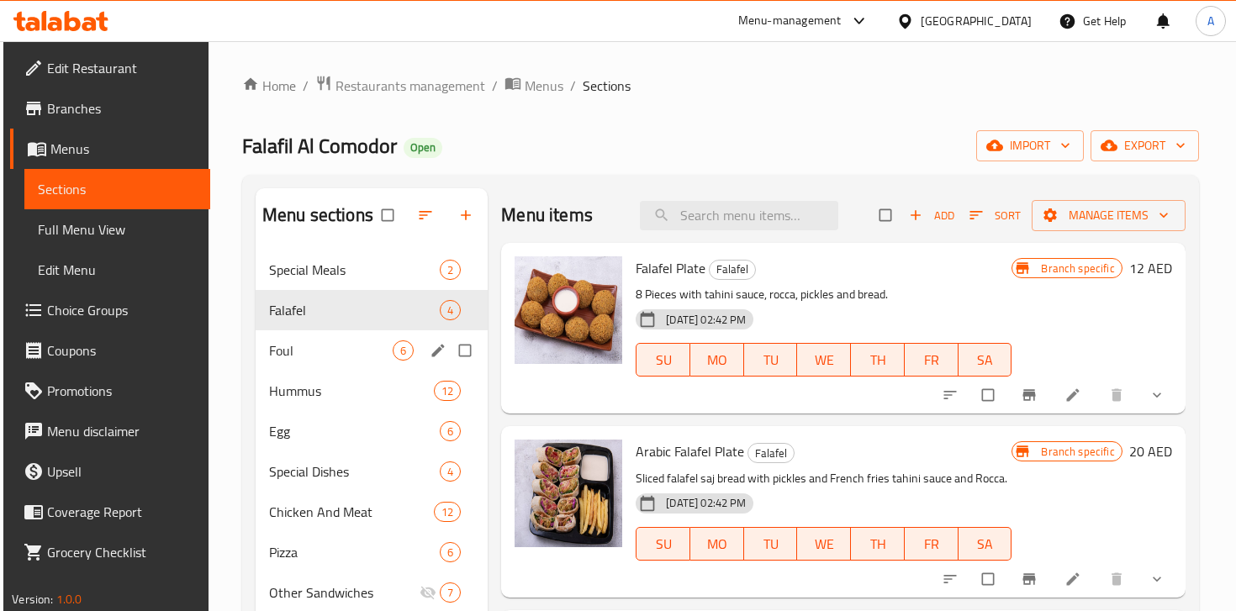
click at [342, 339] on div "Foul 6" at bounding box center [372, 350] width 232 height 40
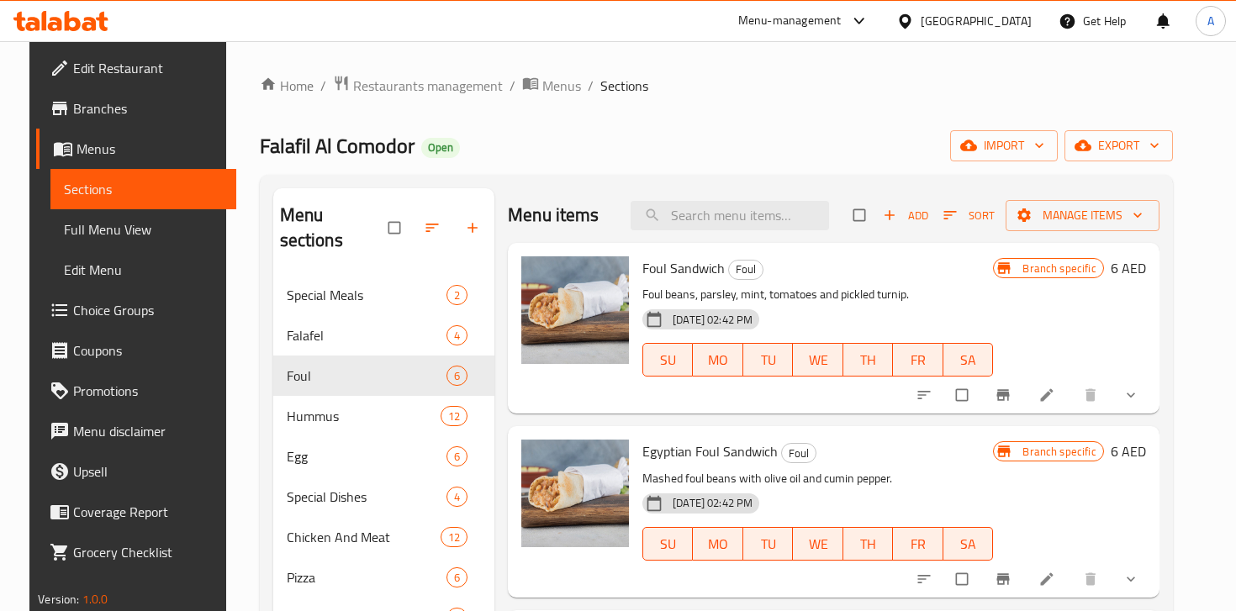
click at [642, 273] on span "Foul Sandwich" at bounding box center [683, 268] width 82 height 25
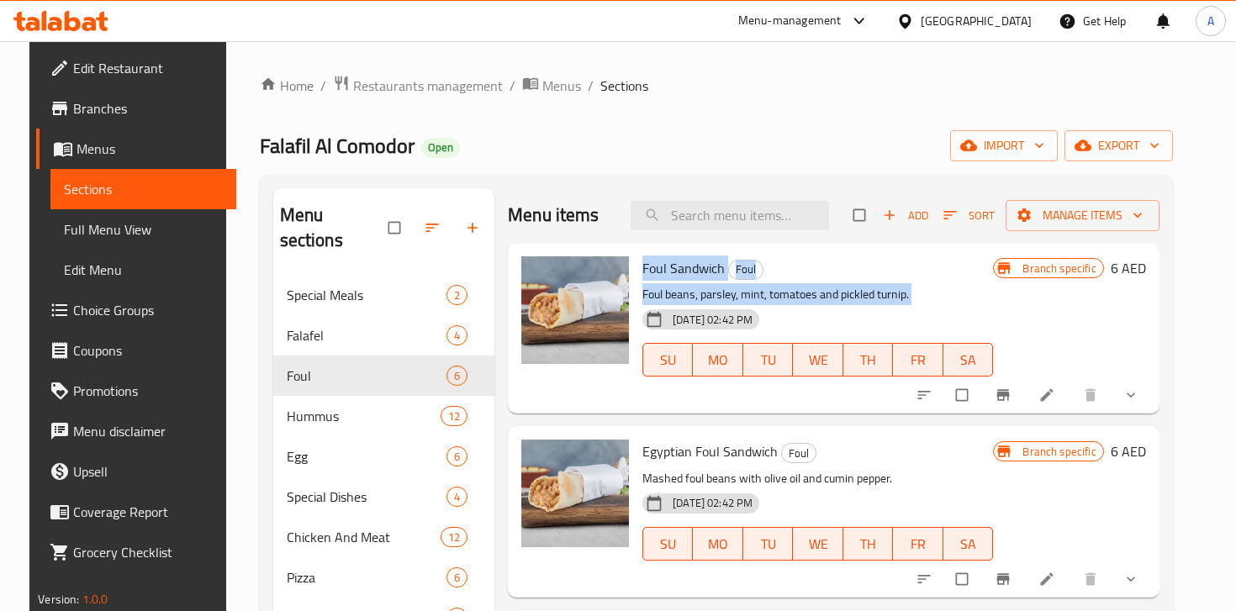
drag, startPoint x: 642, startPoint y: 273, endPoint x: 905, endPoint y: 291, distance: 262.9
click at [905, 291] on div "Foul Sandwich Foul Foul beans, parsley, mint, tomatoes and pickled turnip. [DAT…" at bounding box center [818, 328] width 364 height 157
copy div "Foul Sandwich Foul Foul beans, parsley, mint, tomatoes and pickled turnip."
click at [1053, 393] on icon at bounding box center [1046, 395] width 13 height 13
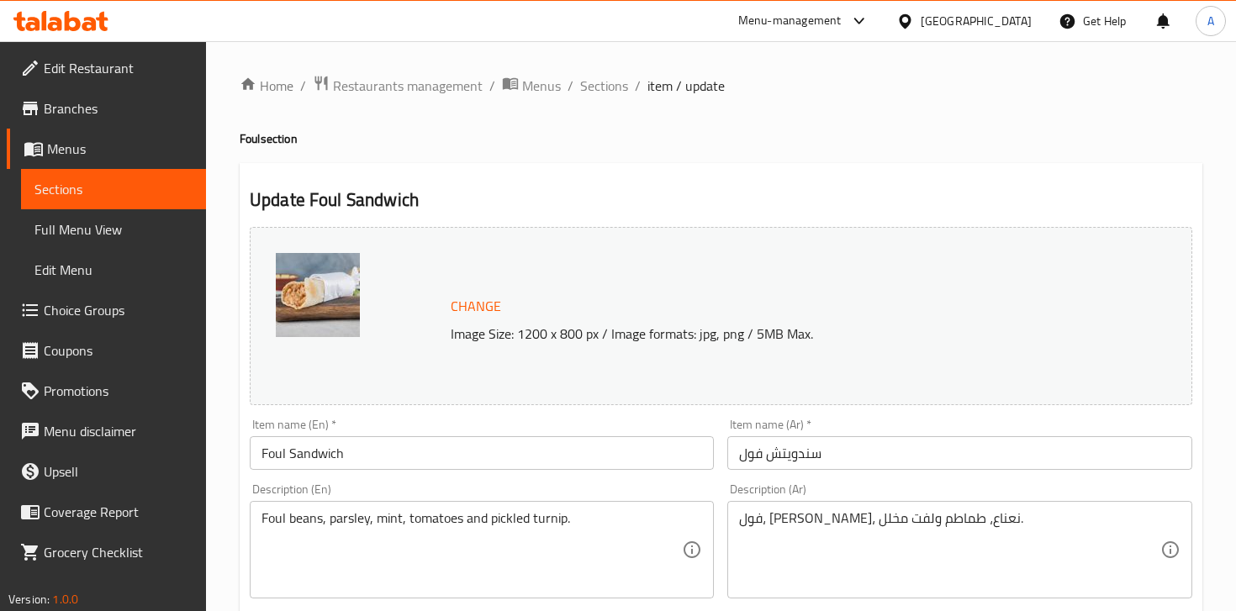
click at [470, 307] on span "Change" at bounding box center [476, 306] width 50 height 24
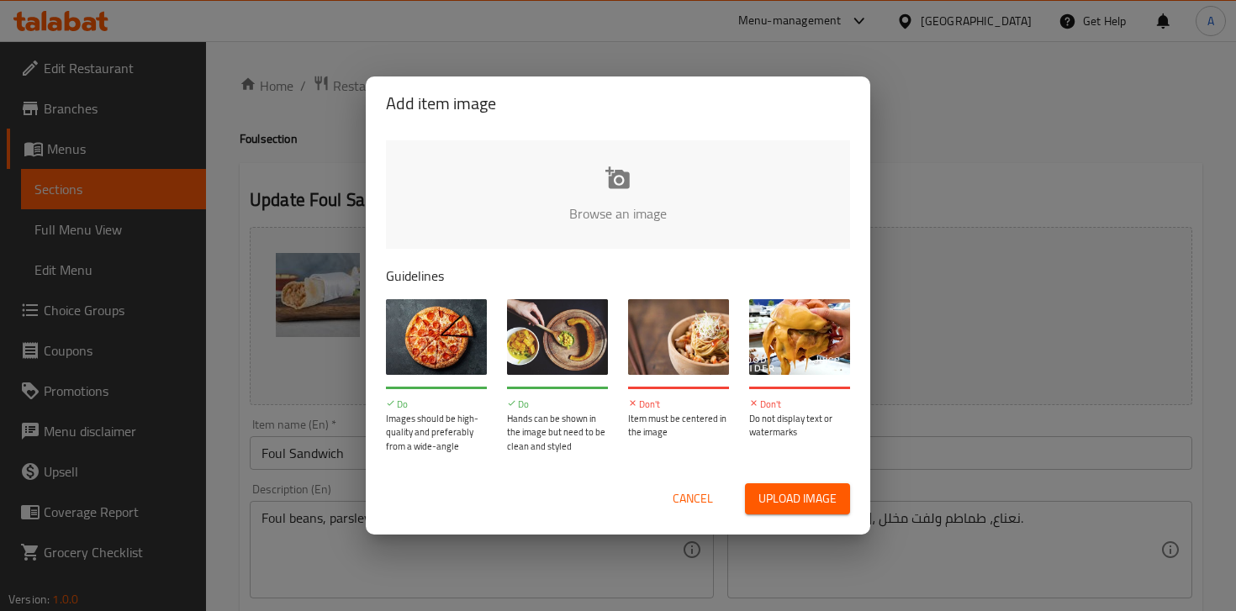
click at [559, 325] on img at bounding box center [557, 337] width 101 height 76
click at [697, 494] on span "Cancel" at bounding box center [693, 498] width 40 height 21
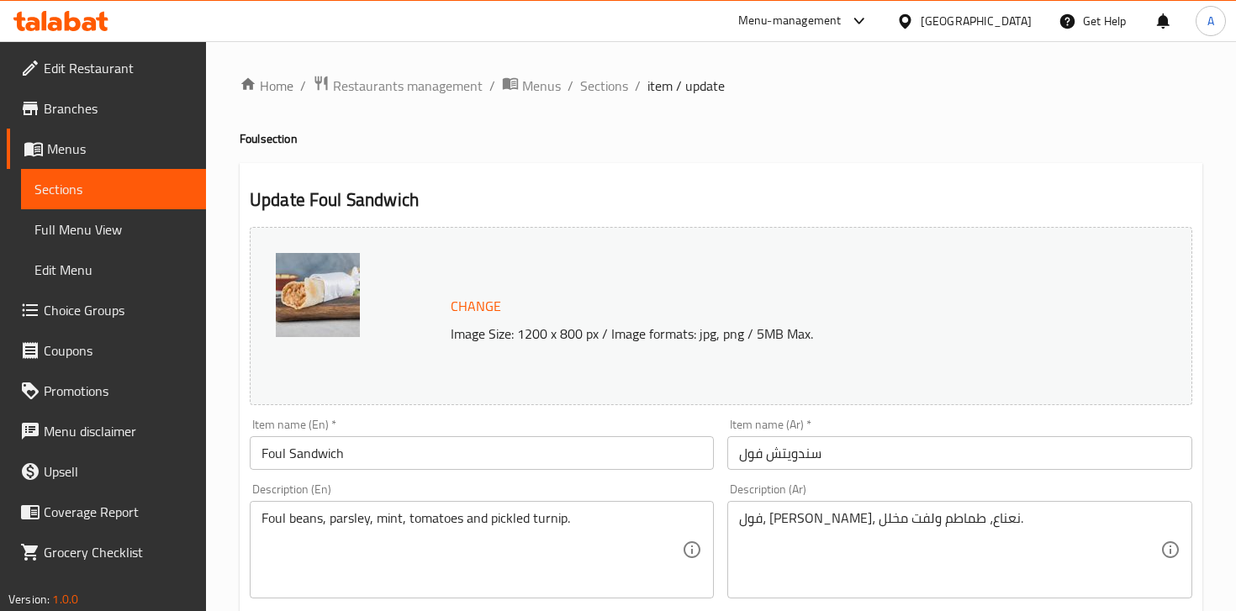
click at [460, 269] on div "Change Image Size: 1200 x 800 px / Image formats: jpg, png / 5MB Max." at bounding box center [721, 316] width 942 height 178
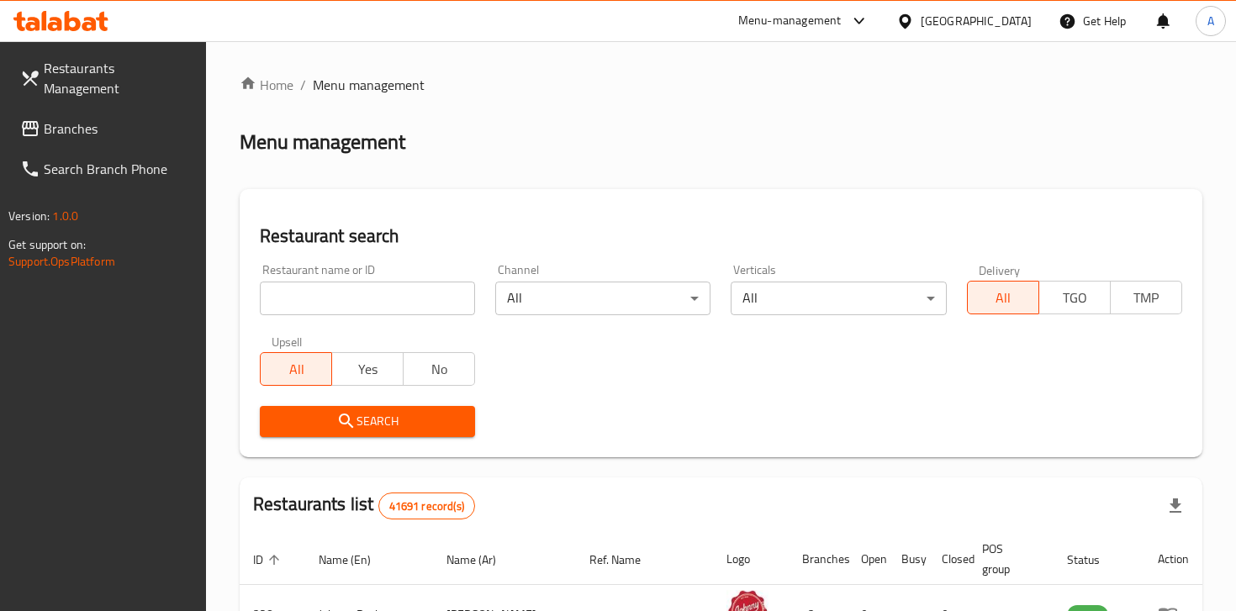
click at [361, 295] on input "search" at bounding box center [367, 299] width 215 height 34
click at [396, 298] on input "search" at bounding box center [367, 299] width 215 height 34
type input "comodor"
click at [388, 423] on span "Search" at bounding box center [367, 421] width 188 height 21
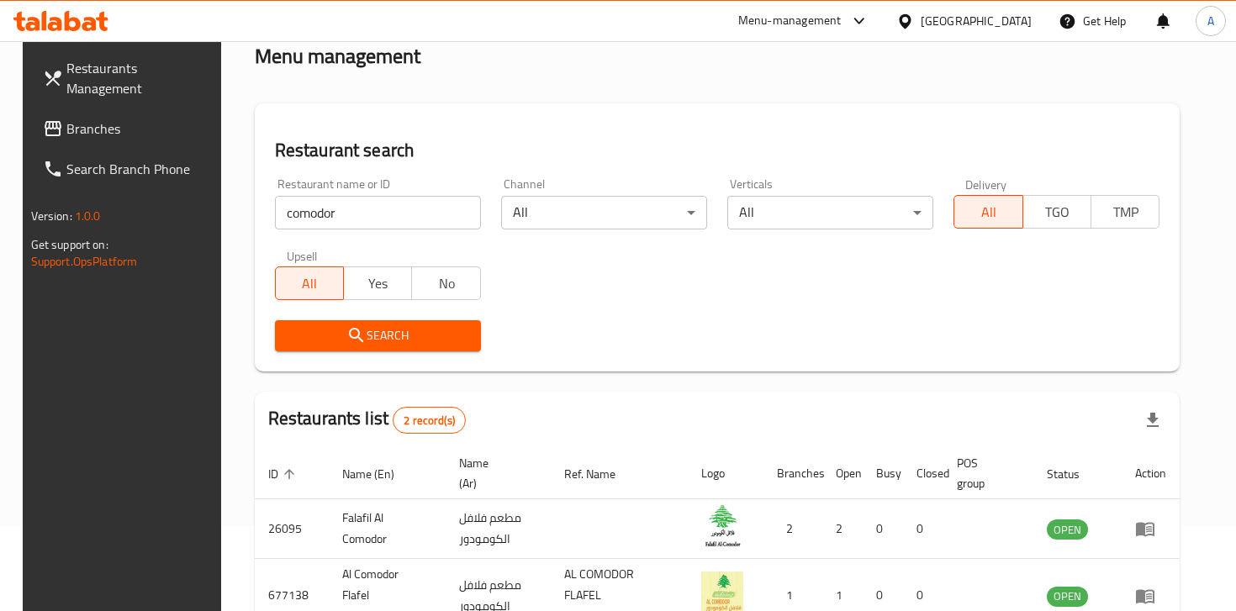
scroll to position [185, 0]
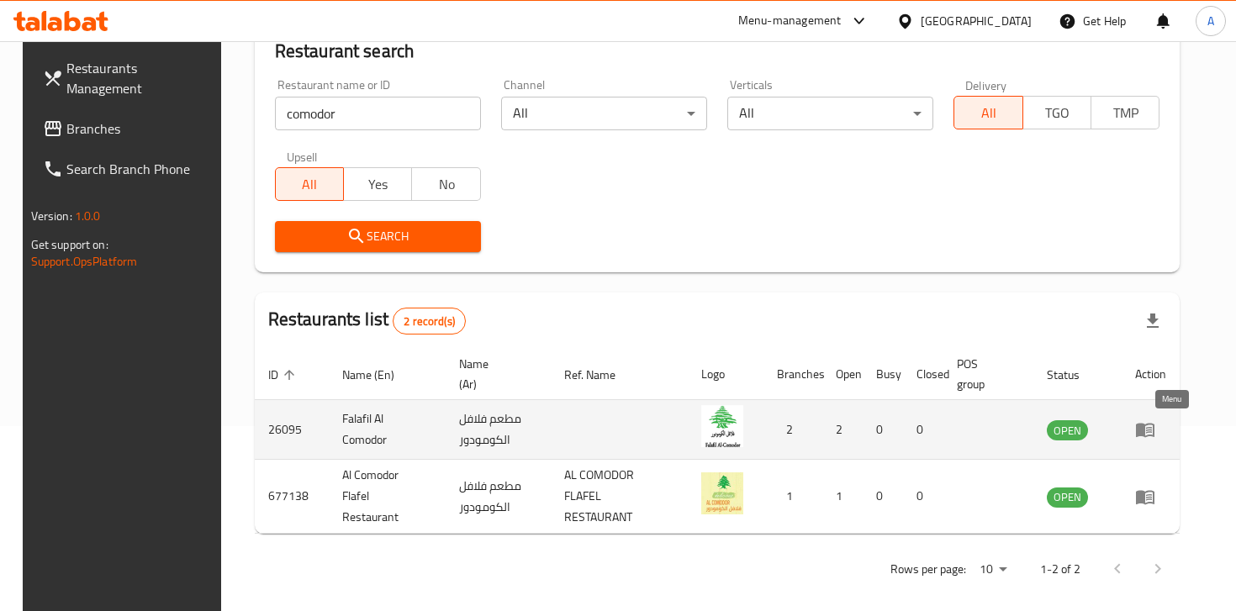
click at [1152, 430] on icon "enhanced table" at bounding box center [1149, 430] width 6 height 7
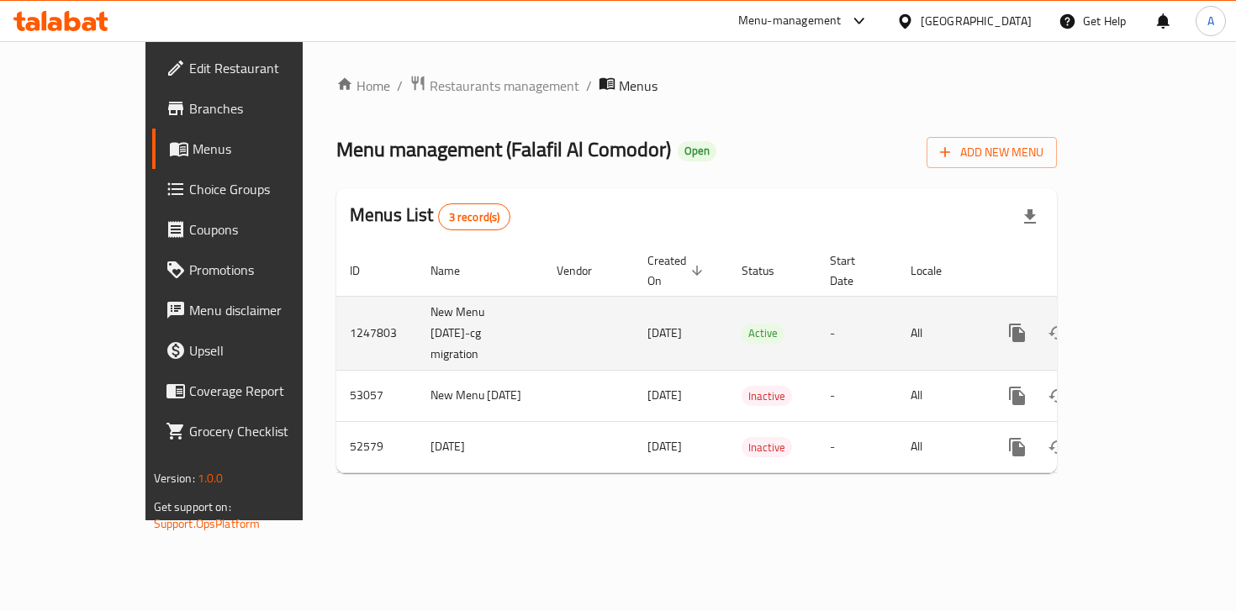
click at [1146, 325] on icon "enhanced table" at bounding box center [1138, 332] width 15 height 15
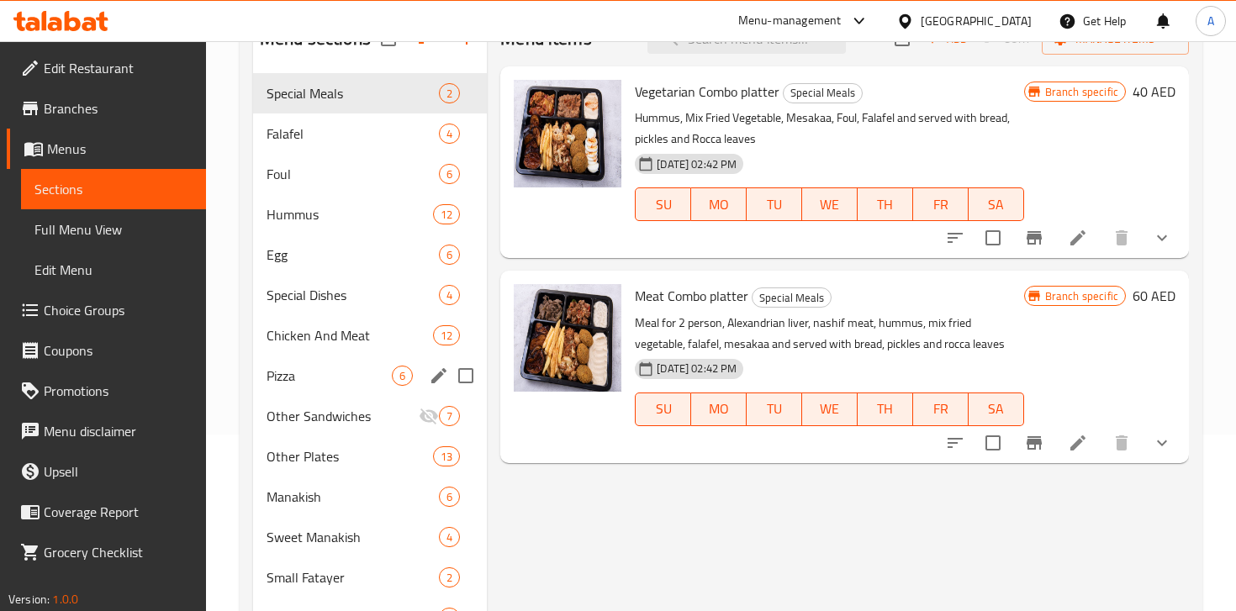
scroll to position [197, 0]
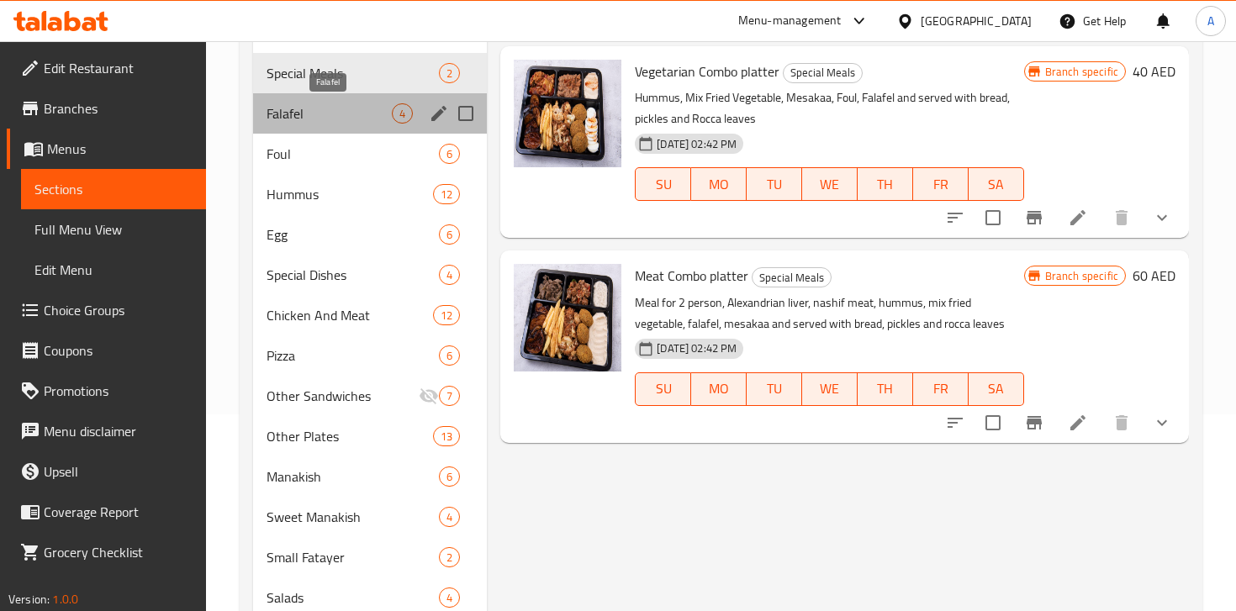
click at [324, 119] on span "Falafel" at bounding box center [328, 113] width 125 height 20
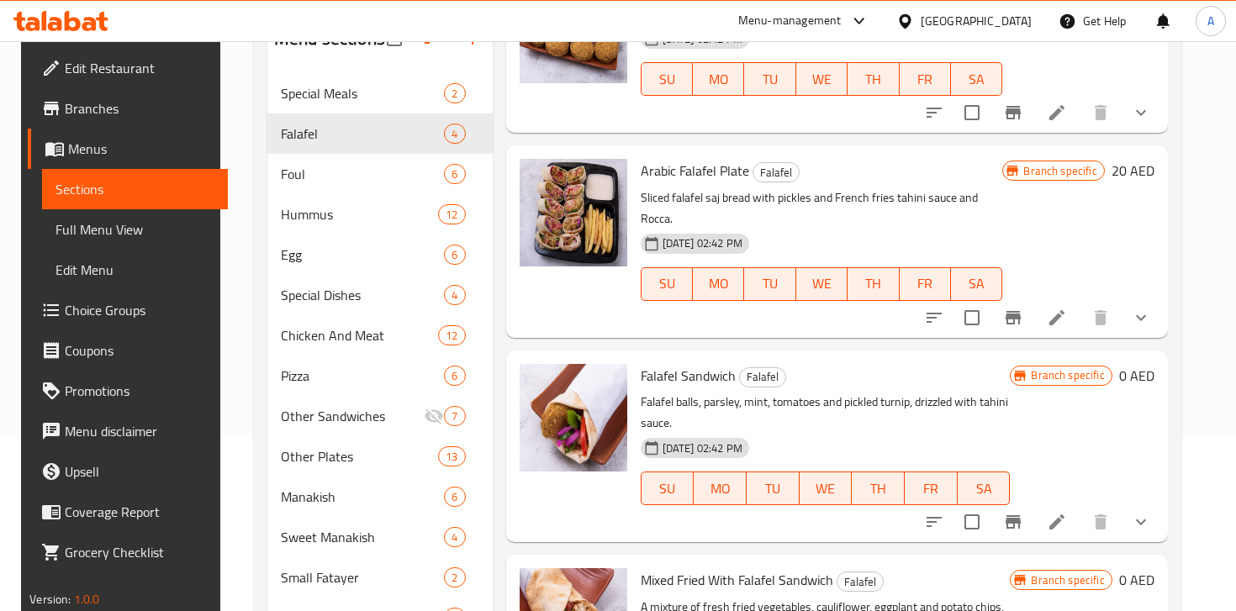
scroll to position [219, 0]
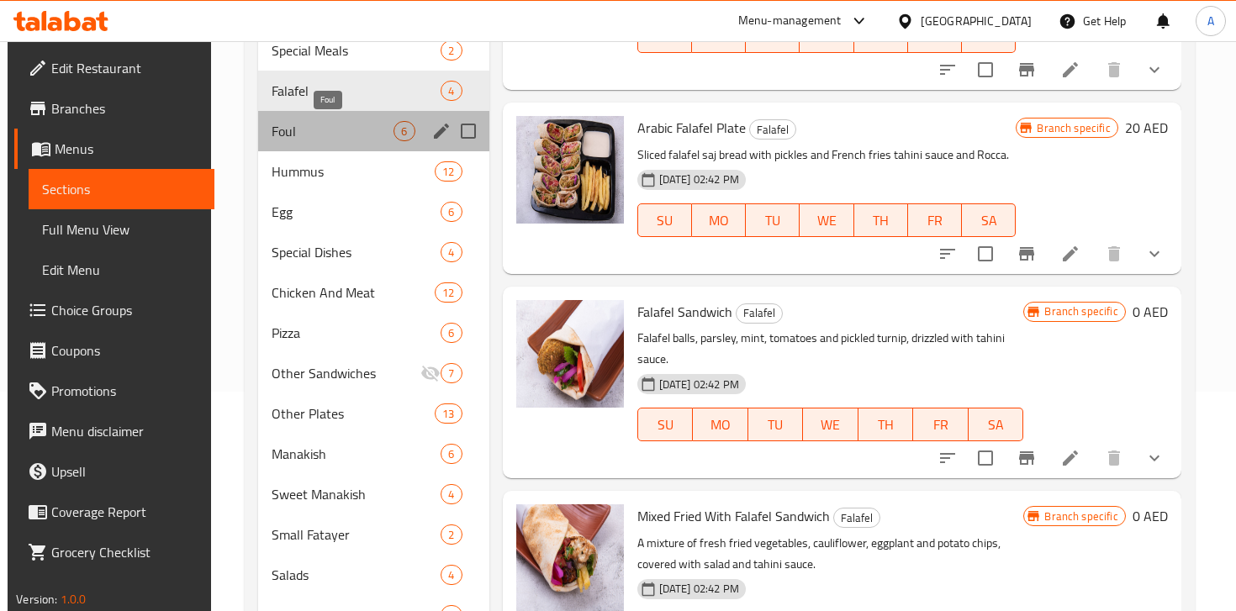
click at [357, 133] on span "Foul" at bounding box center [333, 131] width 122 height 20
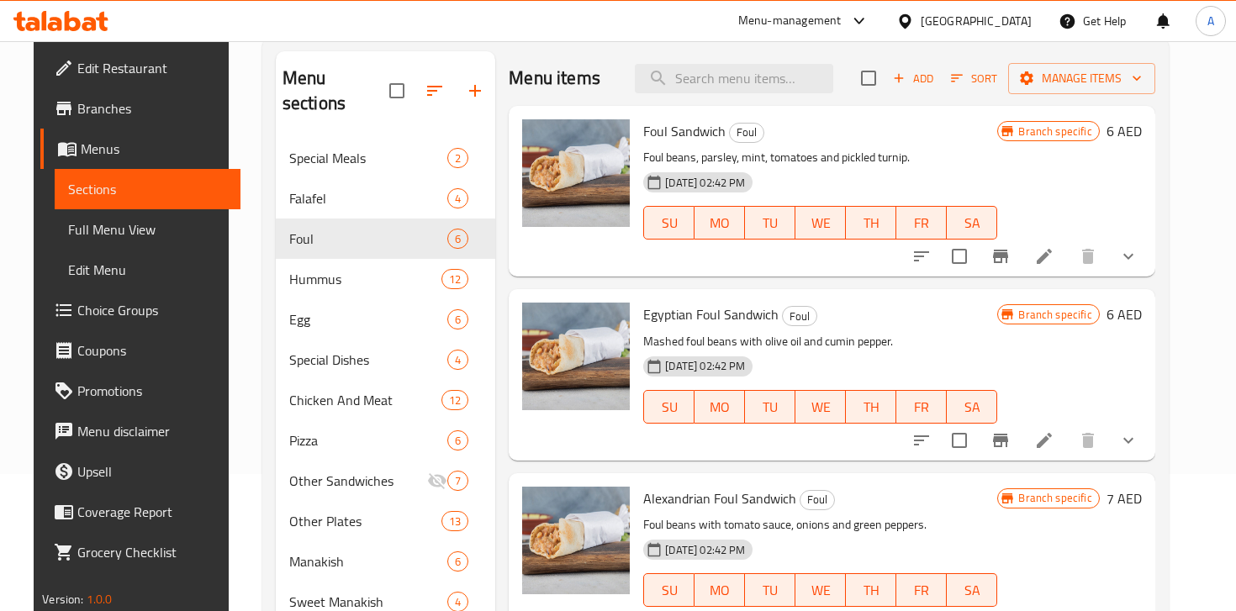
scroll to position [108, 0]
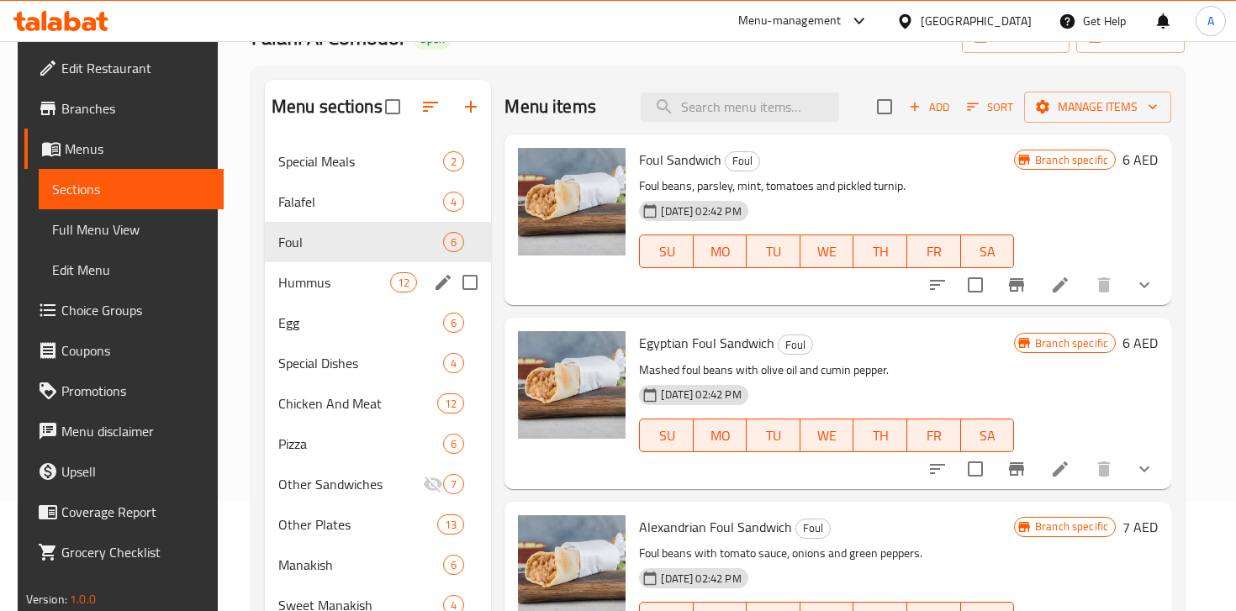
click at [332, 296] on div "Hummus 12" at bounding box center [378, 282] width 227 height 40
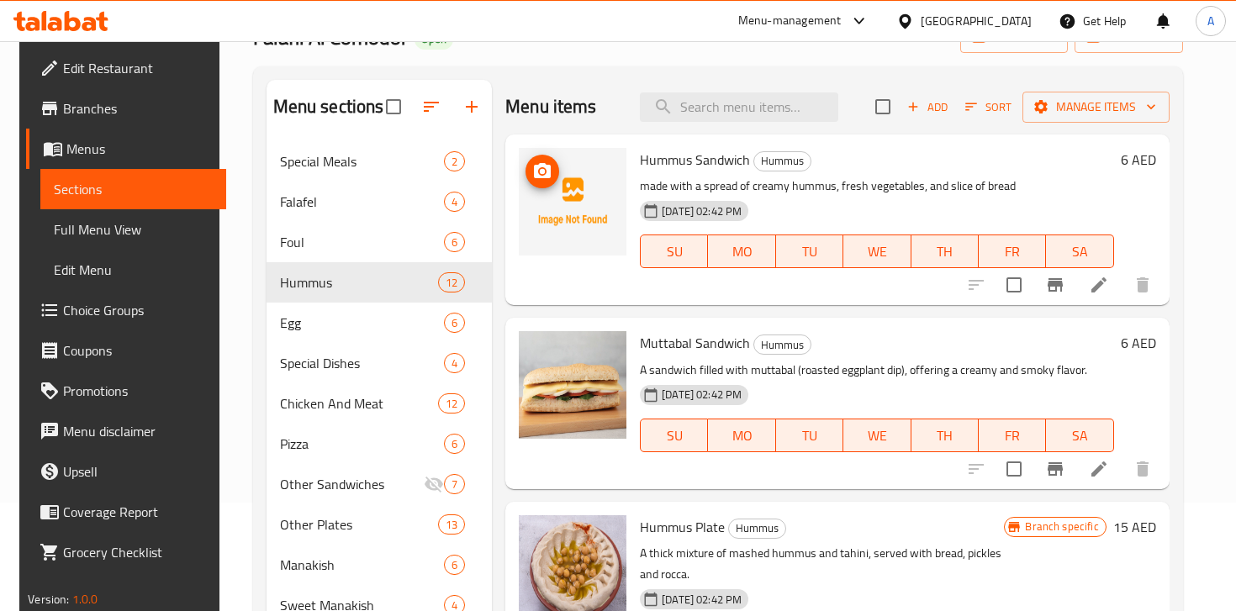
click at [572, 212] on img at bounding box center [573, 202] width 108 height 108
click at [553, 234] on img at bounding box center [573, 202] width 108 height 108
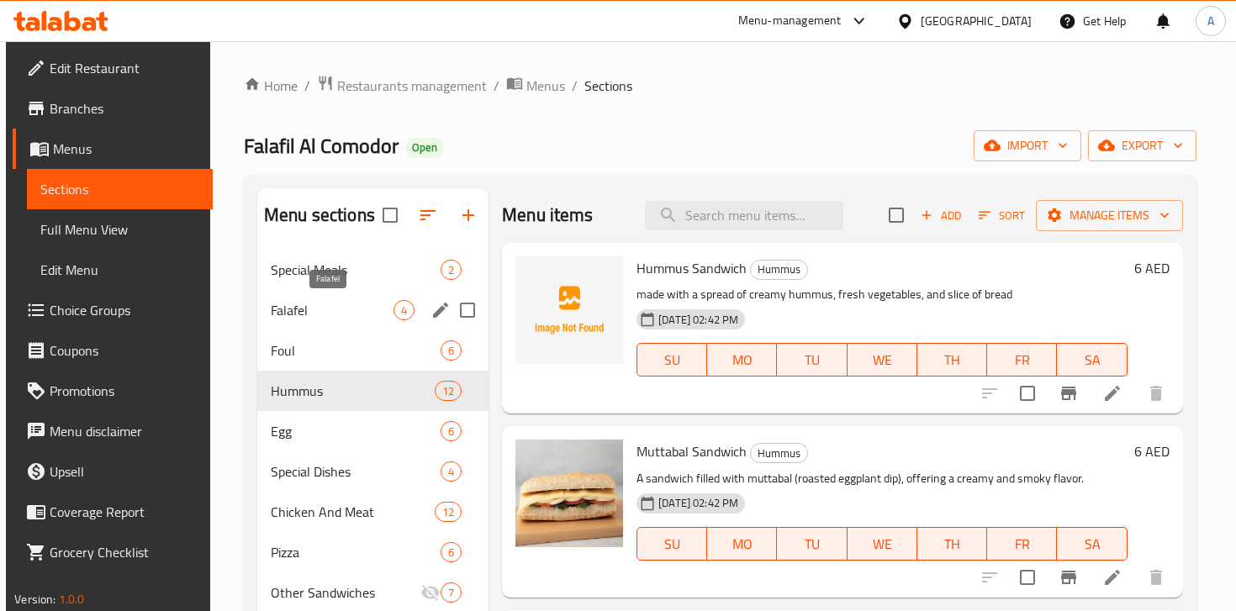
click at [314, 315] on span "Falafel" at bounding box center [332, 310] width 123 height 20
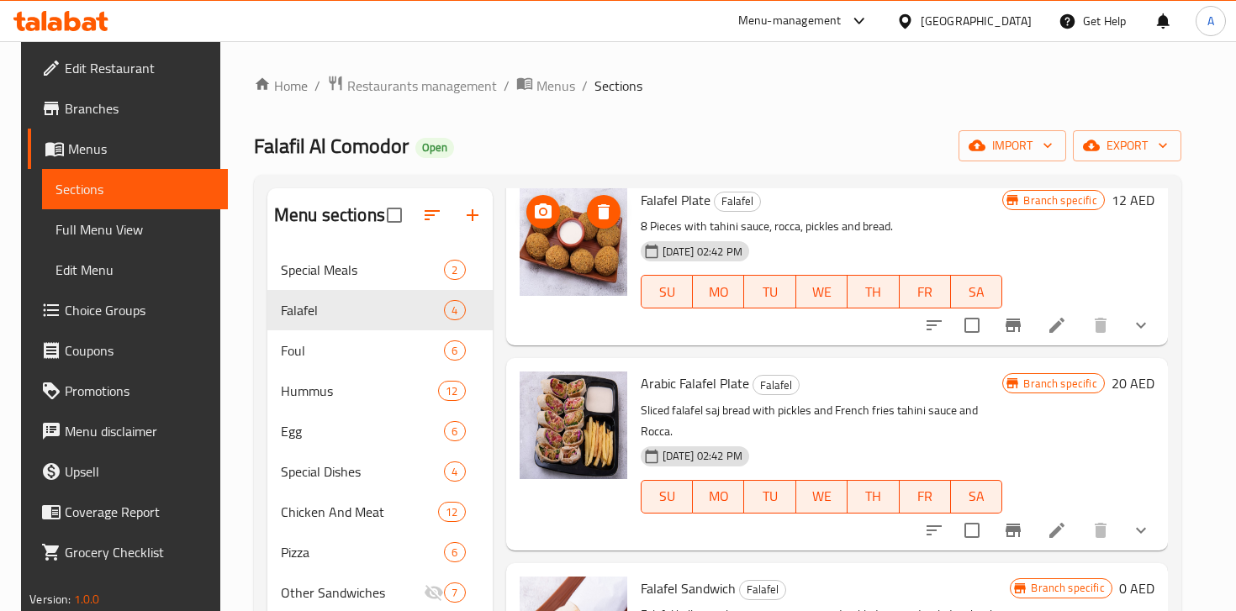
scroll to position [104, 0]
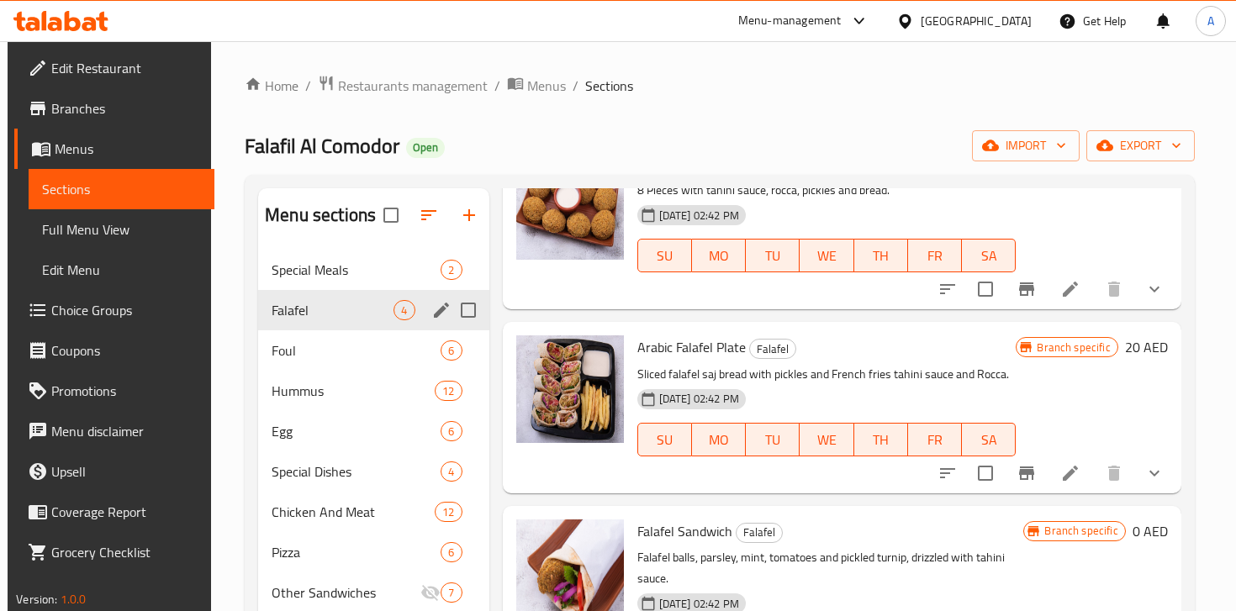
click at [324, 337] on div "Foul 6" at bounding box center [373, 350] width 230 height 40
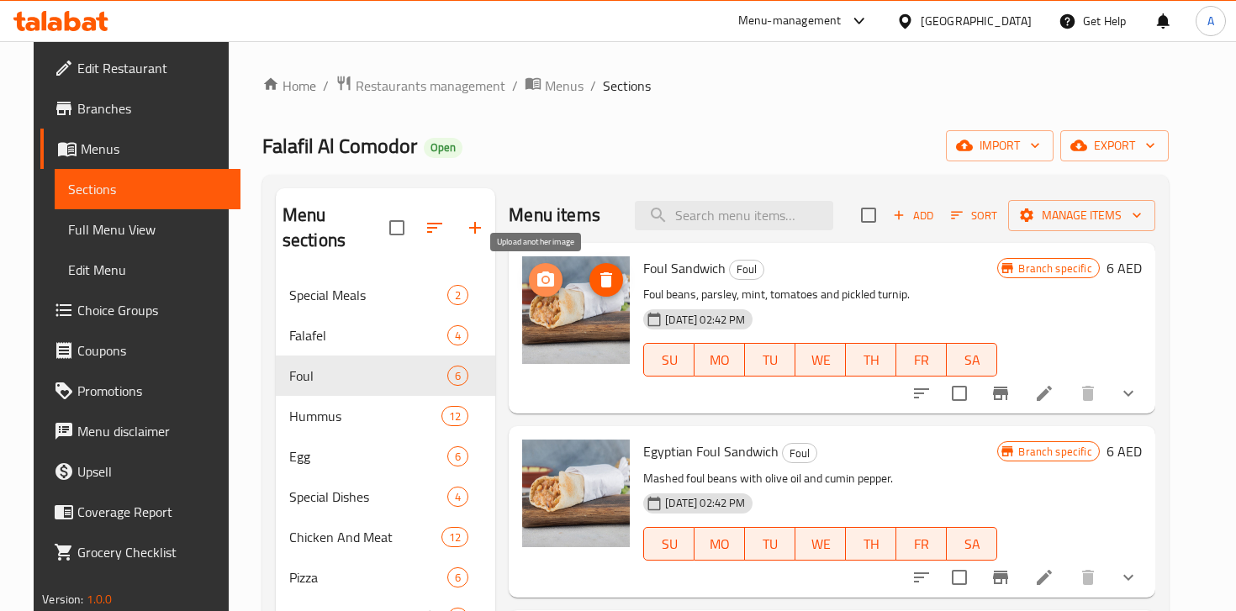
click at [548, 292] on button "upload picture" at bounding box center [546, 280] width 34 height 34
click at [707, 272] on span "Foul Sandwich" at bounding box center [684, 268] width 82 height 25
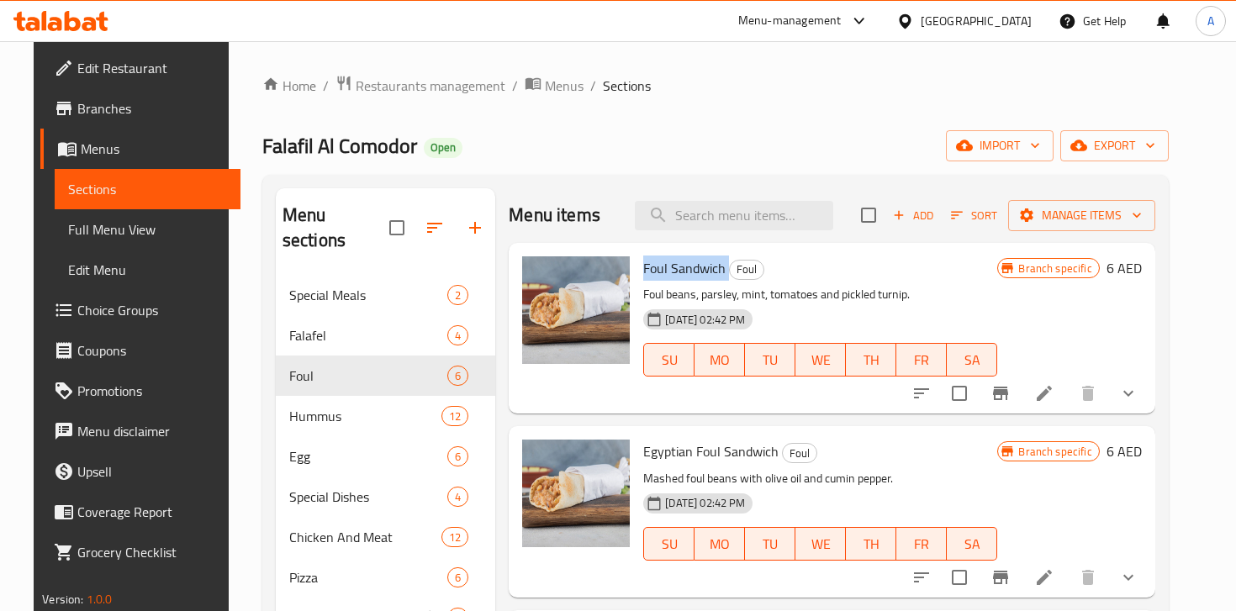
click at [707, 272] on span "Foul Sandwich" at bounding box center [684, 268] width 82 height 25
drag, startPoint x: 904, startPoint y: 294, endPoint x: 632, endPoint y: 270, distance: 272.6
click at [636, 270] on div "Foul Sandwich Foul Foul beans, parsley, mint, tomatoes and pickled turnip. [DAT…" at bounding box center [819, 328] width 367 height 157
copy div "Foul Sandwich Foul Foul beans, parsley, mint, tomatoes and pickled turnip."
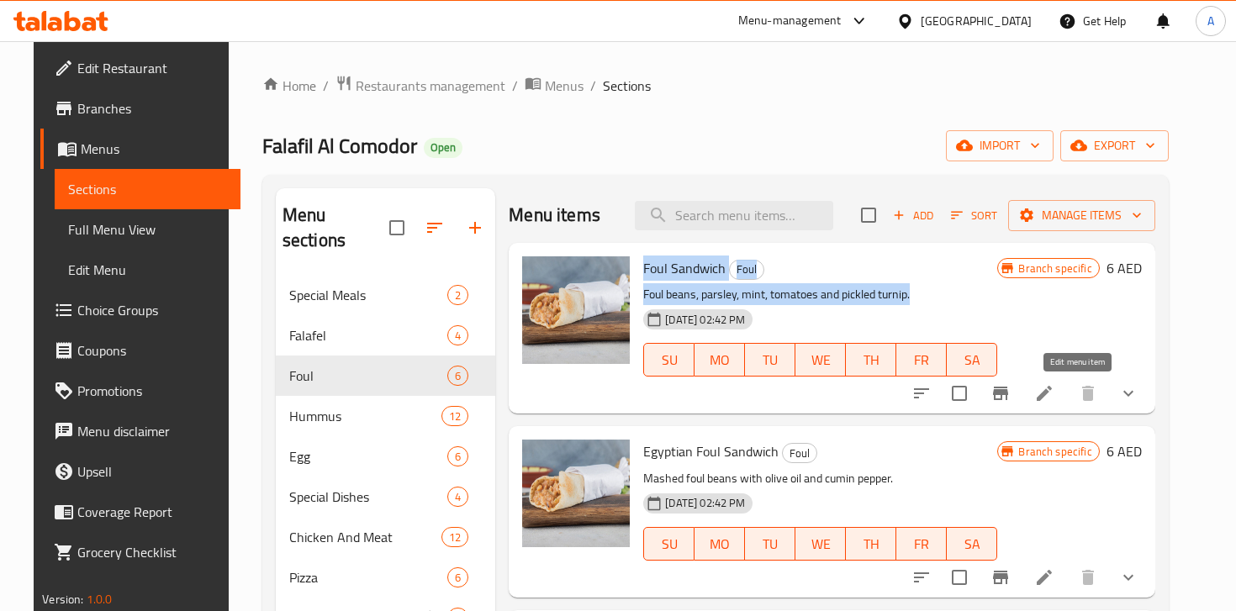
click at [1054, 393] on icon at bounding box center [1044, 393] width 20 height 20
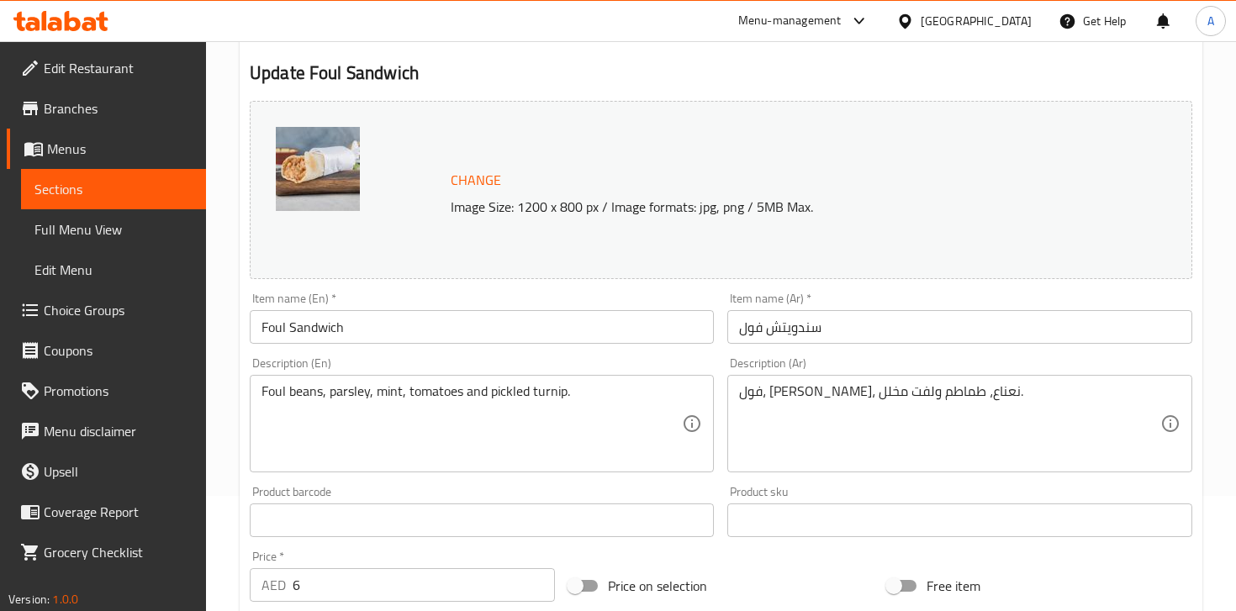
scroll to position [135, 0]
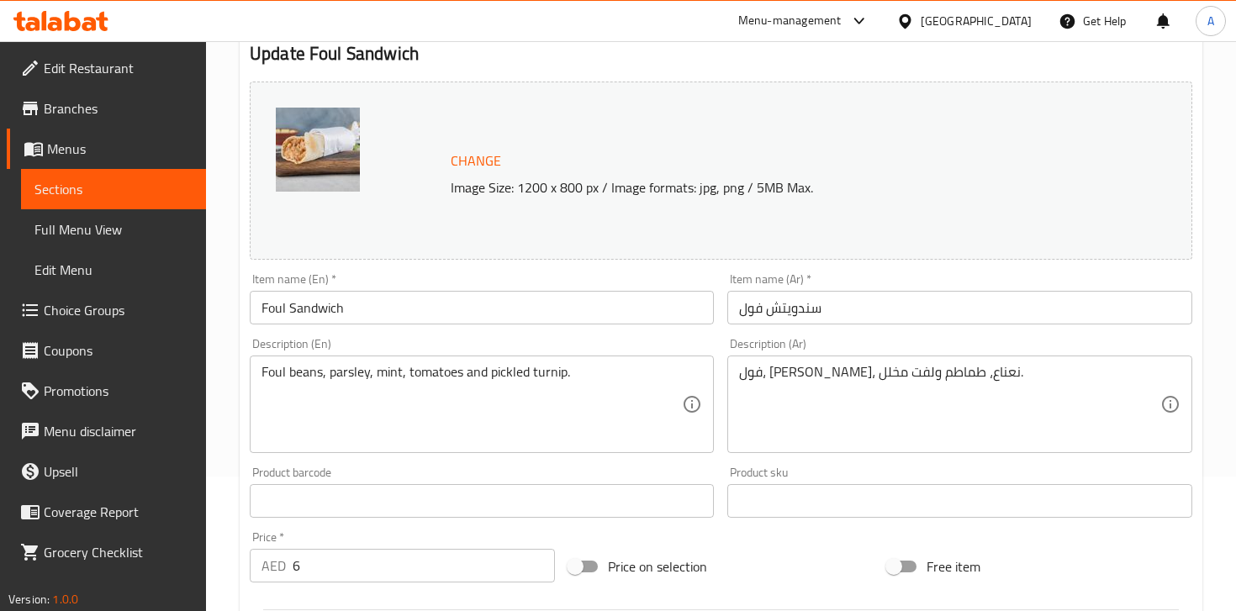
click at [763, 302] on input "سندويتش فول" at bounding box center [959, 308] width 464 height 34
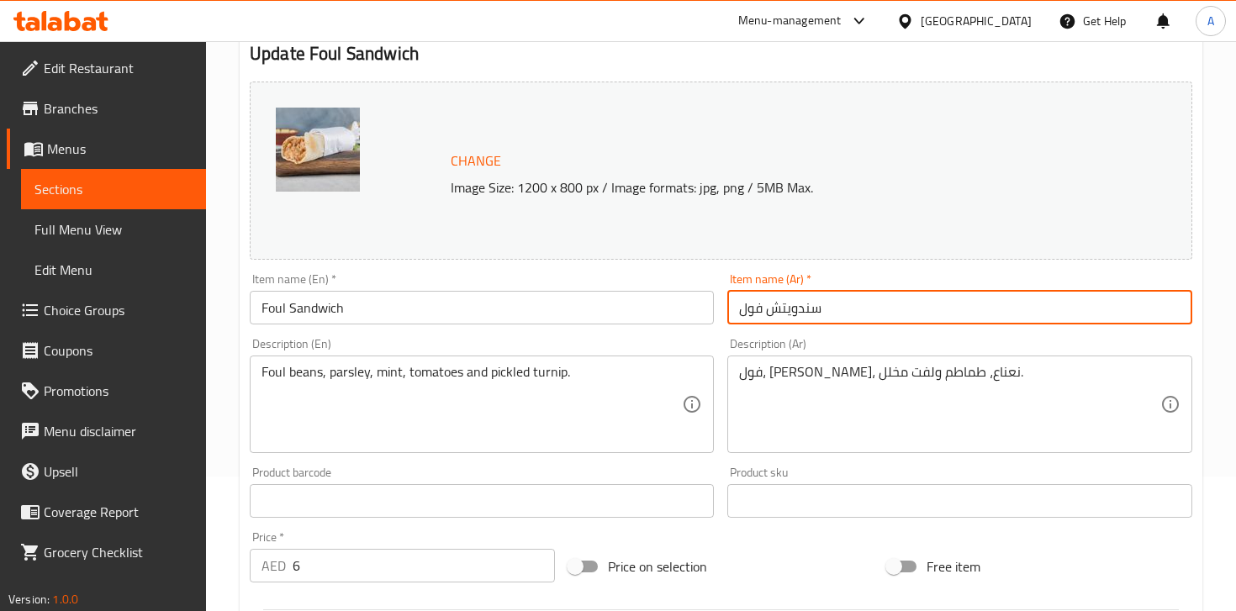
click at [763, 302] on input "سندويتش فول" at bounding box center [959, 308] width 464 height 34
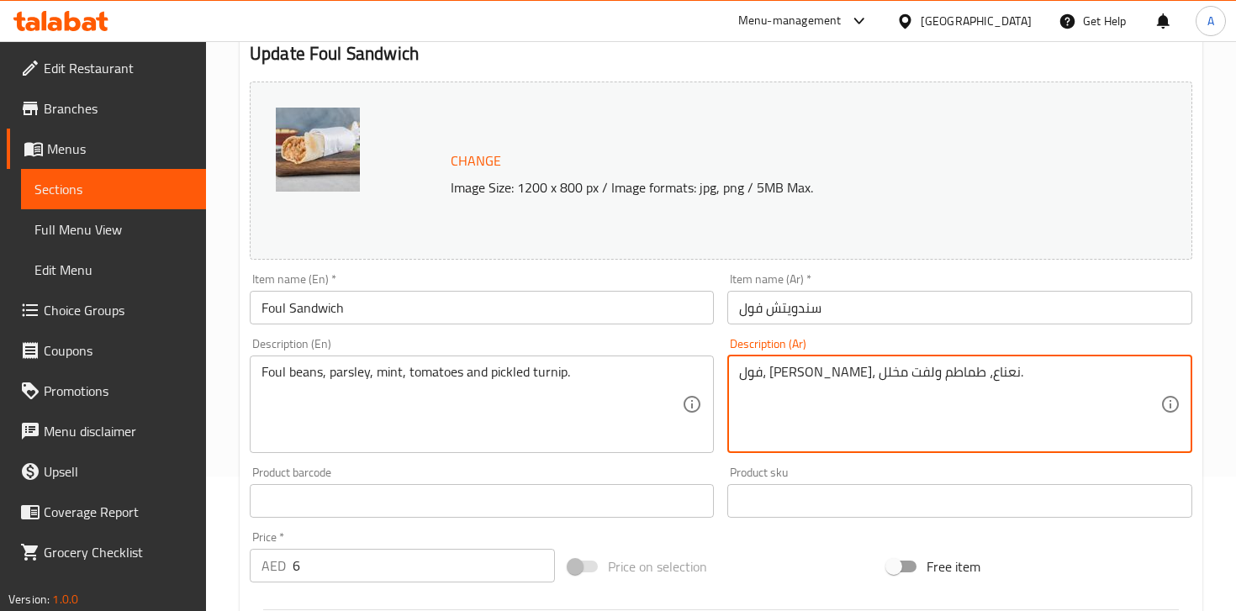
click at [892, 382] on textarea "فول، [PERSON_NAME]، نعناع، طماطم ولفت مخلل." at bounding box center [949, 404] width 420 height 80
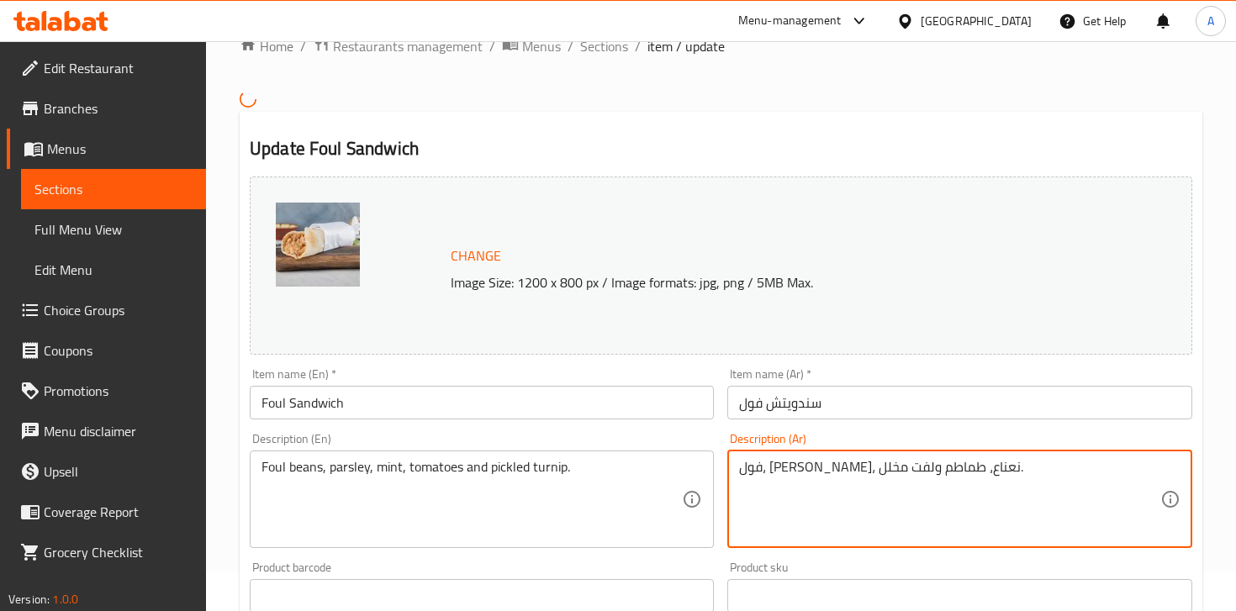
scroll to position [0, 0]
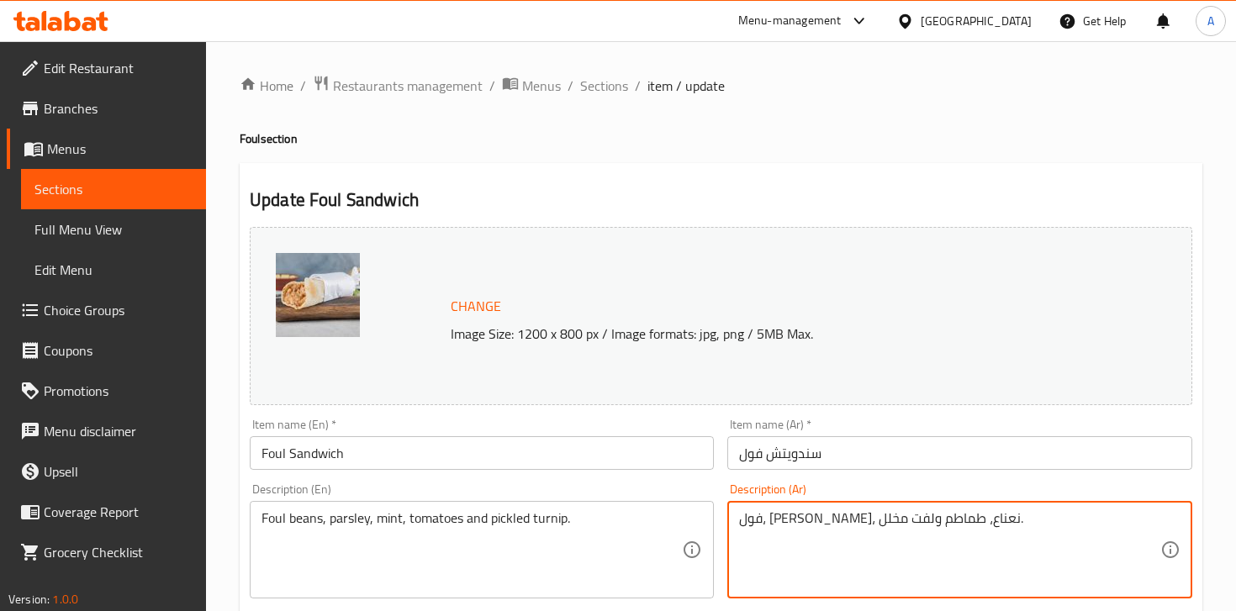
click at [659, 139] on h4 "Foul section" at bounding box center [721, 138] width 963 height 17
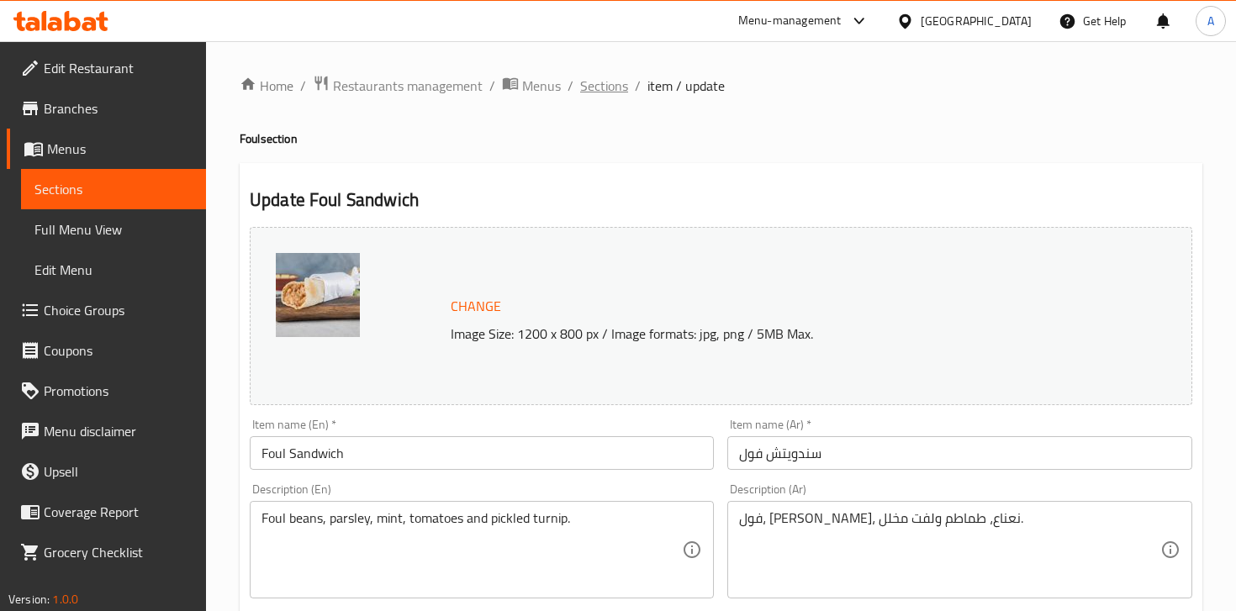
click at [606, 94] on span "Sections" at bounding box center [604, 86] width 48 height 20
